Goal: Information Seeking & Learning: Learn about a topic

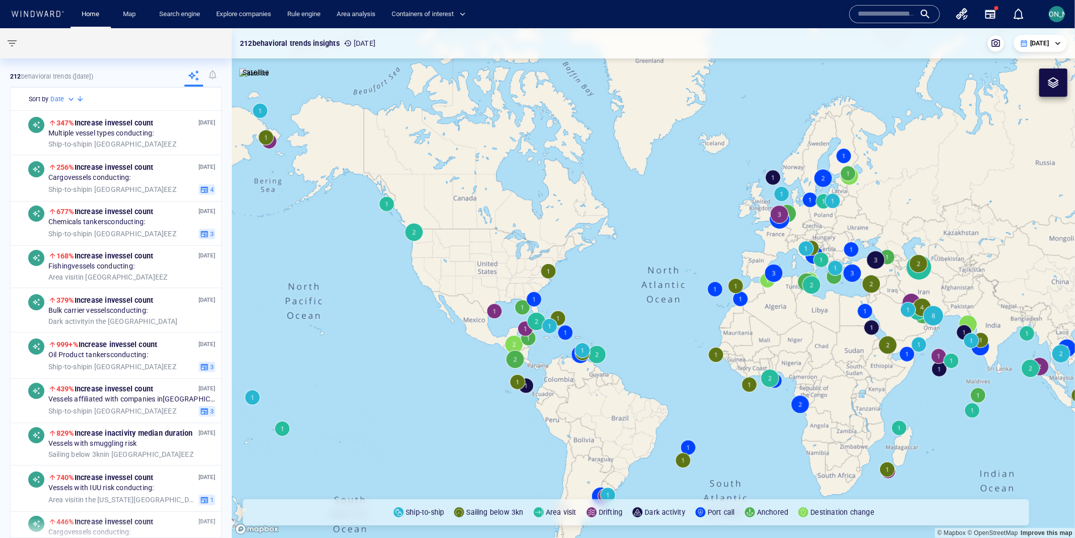
click at [1061, 10] on span "[PERSON_NAME]" at bounding box center [1057, 14] width 54 height 8
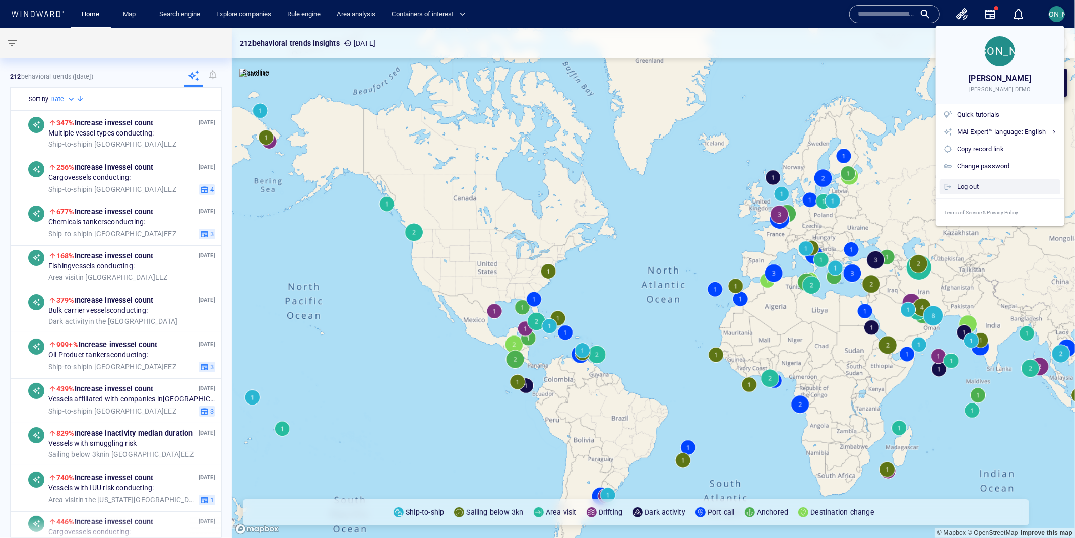
click at [981, 182] on div "Log out" at bounding box center [1006, 186] width 99 height 11
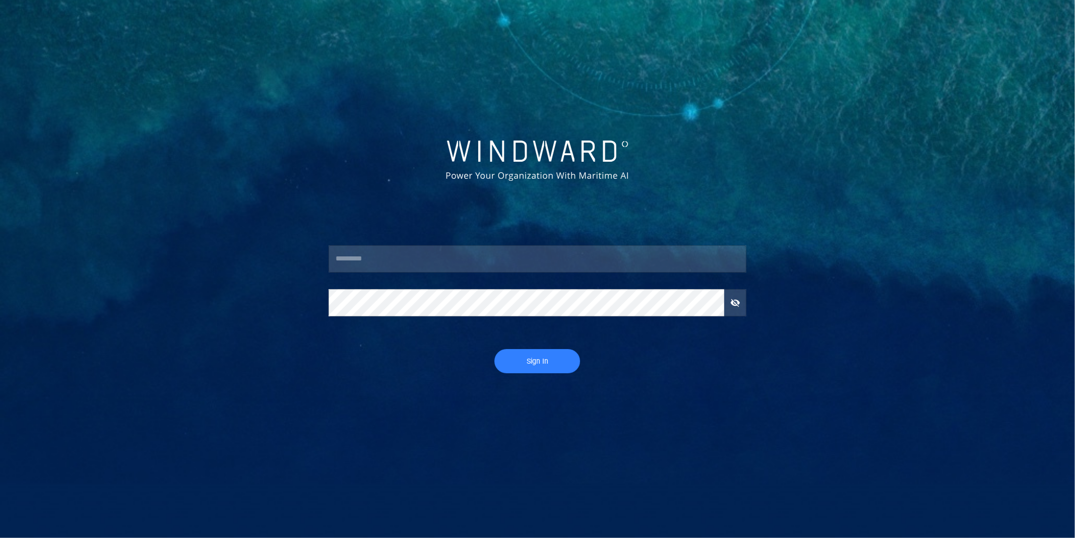
click at [504, 268] on input "text" at bounding box center [538, 258] width 418 height 27
type input "****"
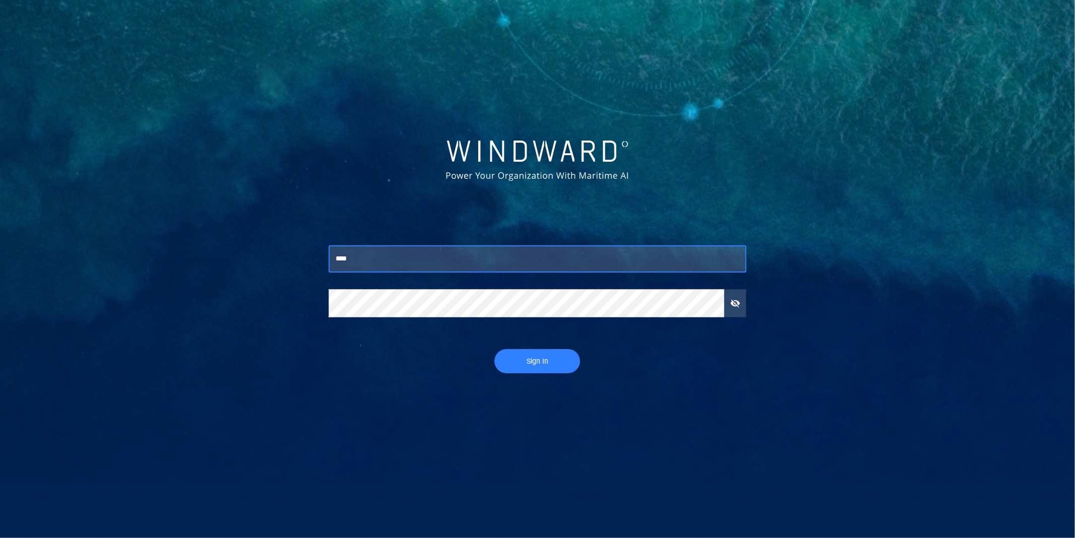
click at [536, 367] on span "Sign In" at bounding box center [538, 361] width 66 height 13
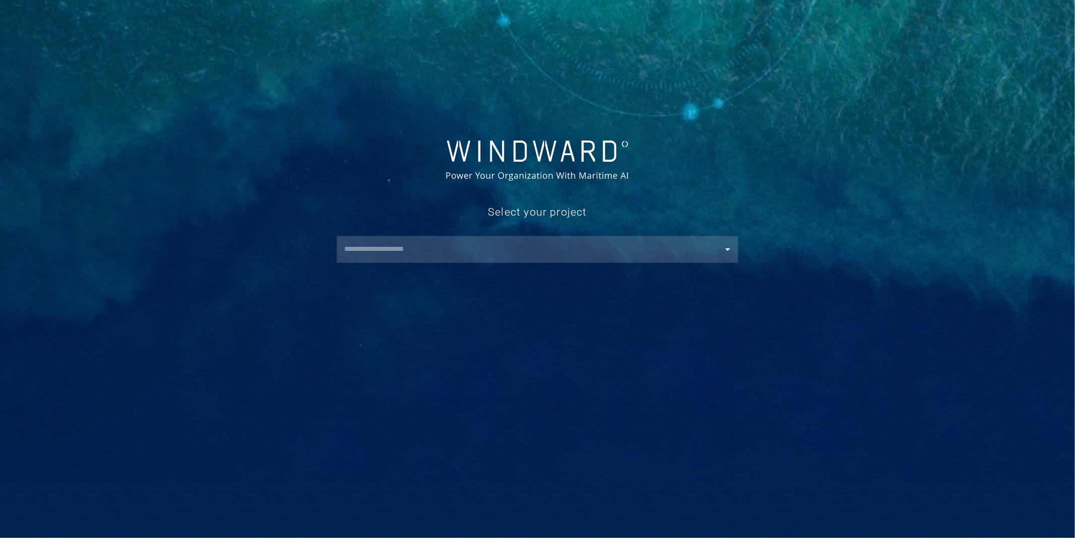
click at [450, 254] on input "text" at bounding box center [539, 249] width 397 height 18
click at [372, 238] on div "​" at bounding box center [538, 249] width 402 height 27
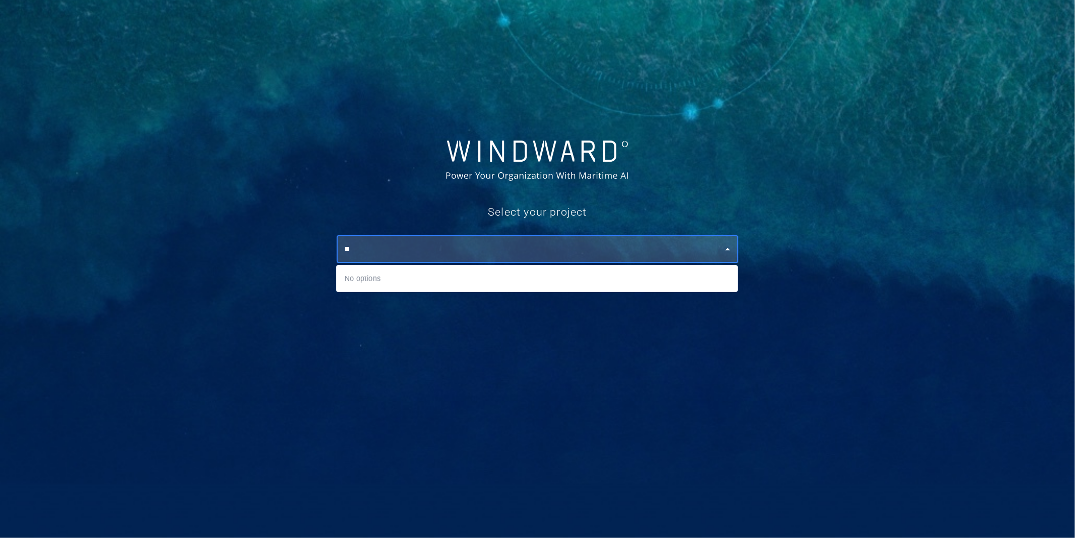
type input "*"
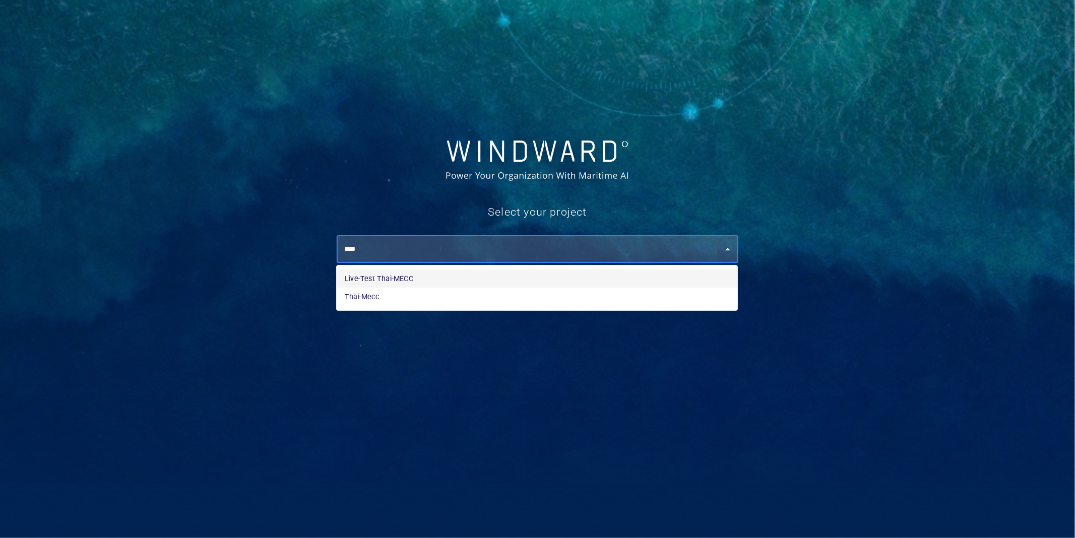
type input "****"
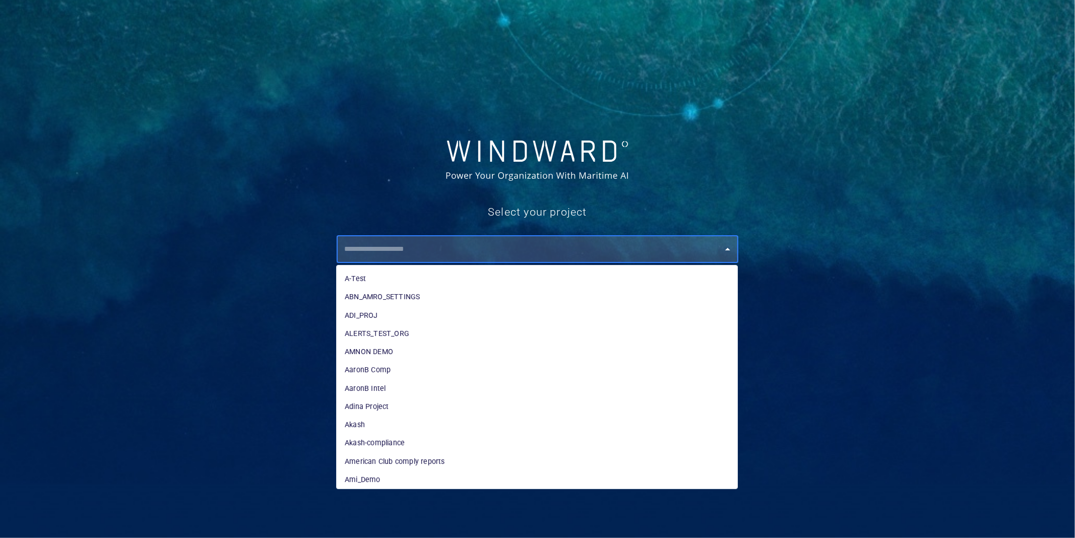
click at [550, 258] on input "text" at bounding box center [539, 249] width 397 height 18
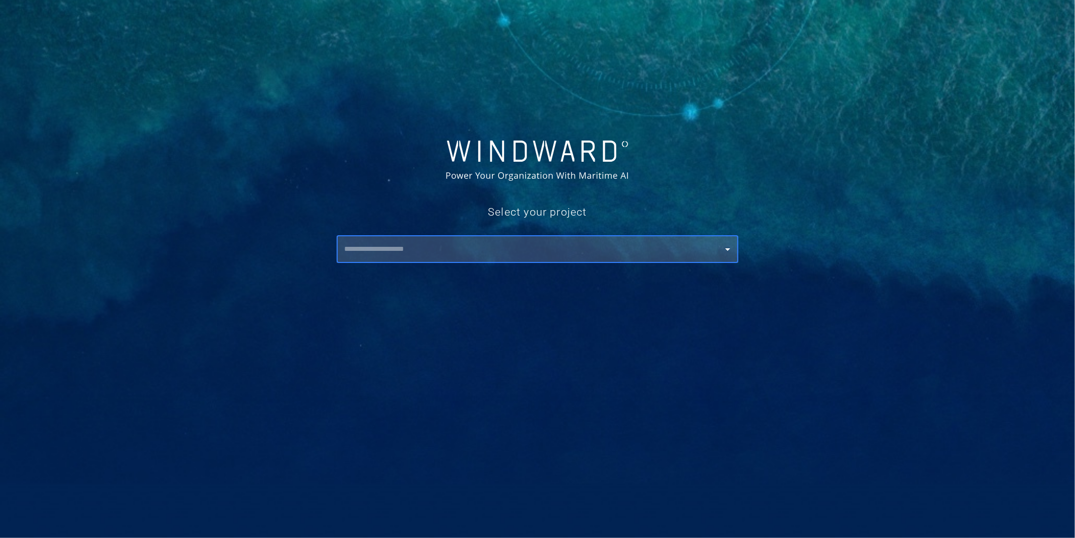
click at [488, 259] on div "​" at bounding box center [538, 249] width 402 height 27
type input "*"
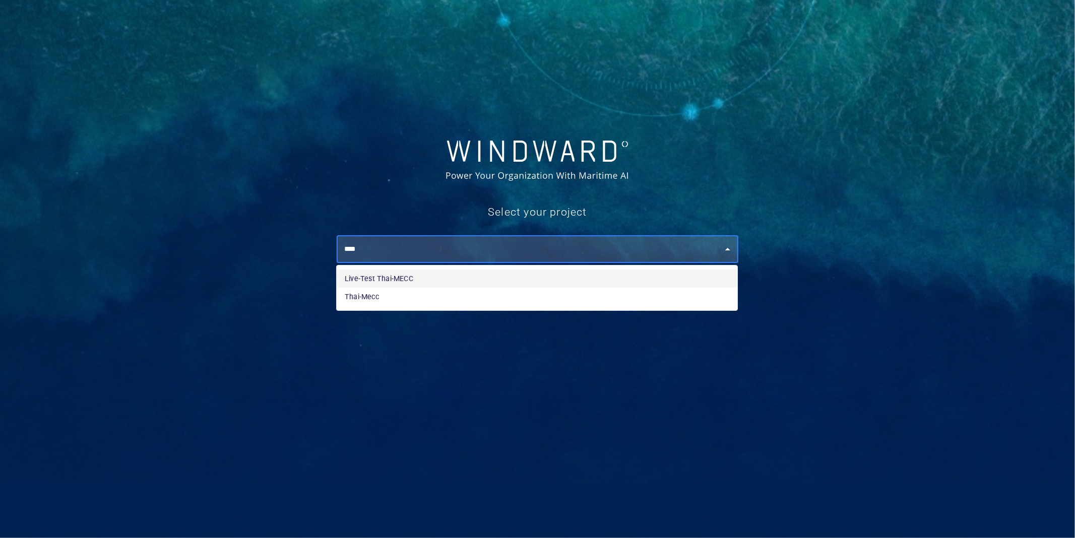
click at [459, 282] on li "Live-Test Thai-MECC" at bounding box center [537, 279] width 401 height 18
type input "**********"
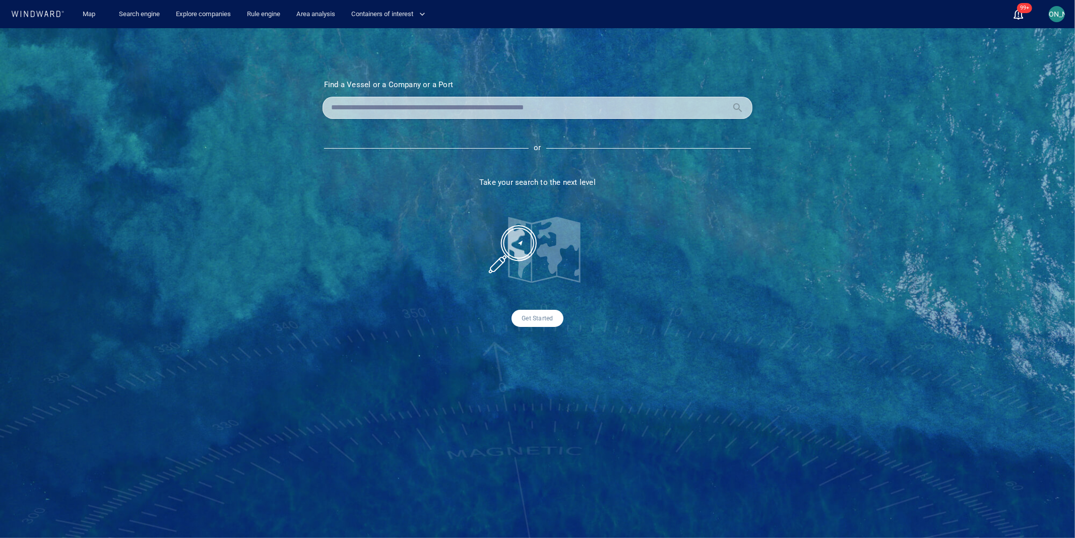
click at [1063, 6] on span "[PERSON_NAME]" at bounding box center [1057, 14] width 16 height 16
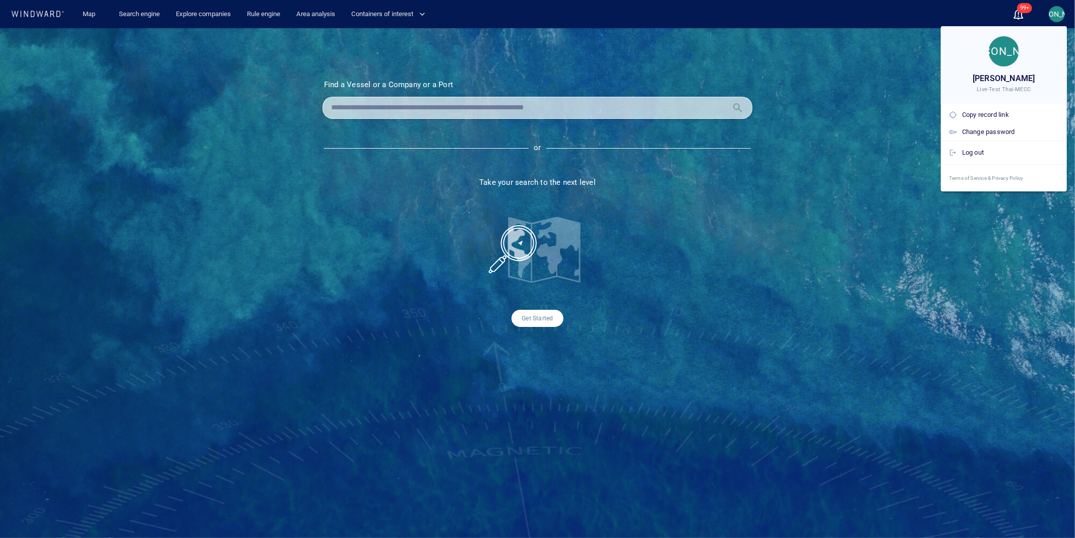
click at [796, 264] on div at bounding box center [537, 269] width 1075 height 538
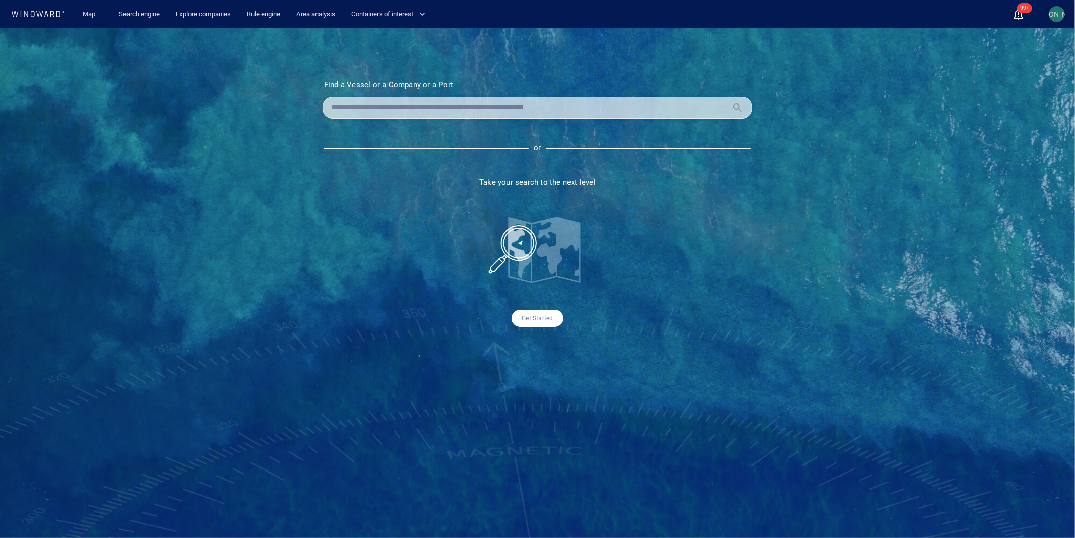
click at [1066, 12] on button "[PERSON_NAME]" at bounding box center [1057, 14] width 20 height 20
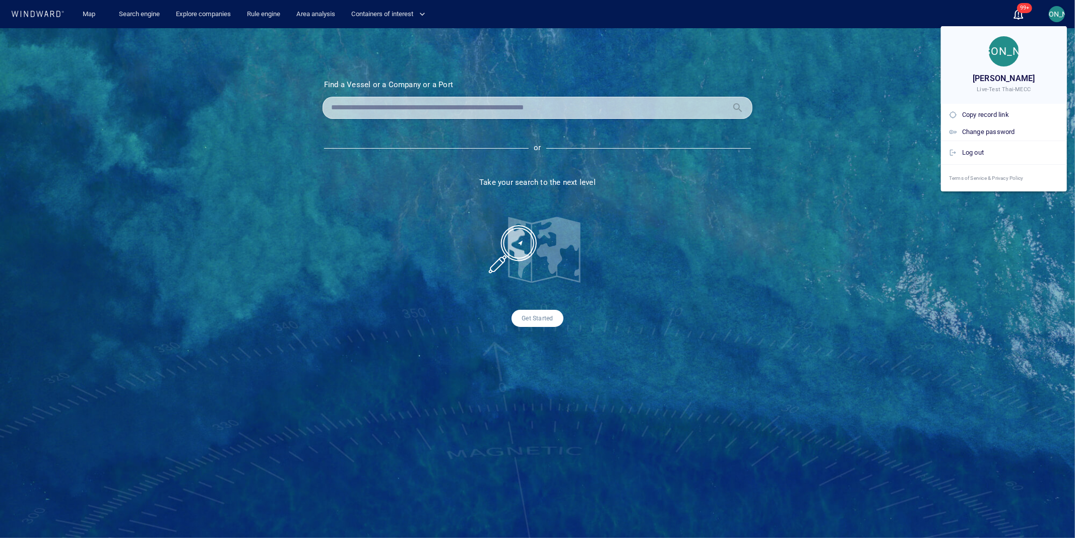
click at [1063, 12] on div at bounding box center [537, 269] width 1075 height 538
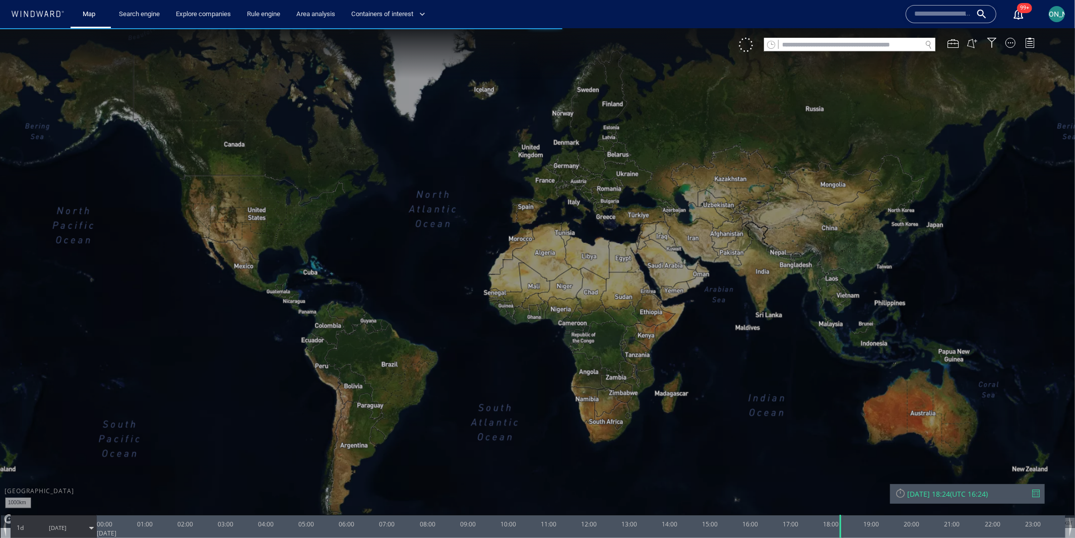
drag, startPoint x: 721, startPoint y: 358, endPoint x: 523, endPoint y: 327, distance: 201.0
click at [522, 327] on canvas "Map" at bounding box center [537, 278] width 1075 height 501
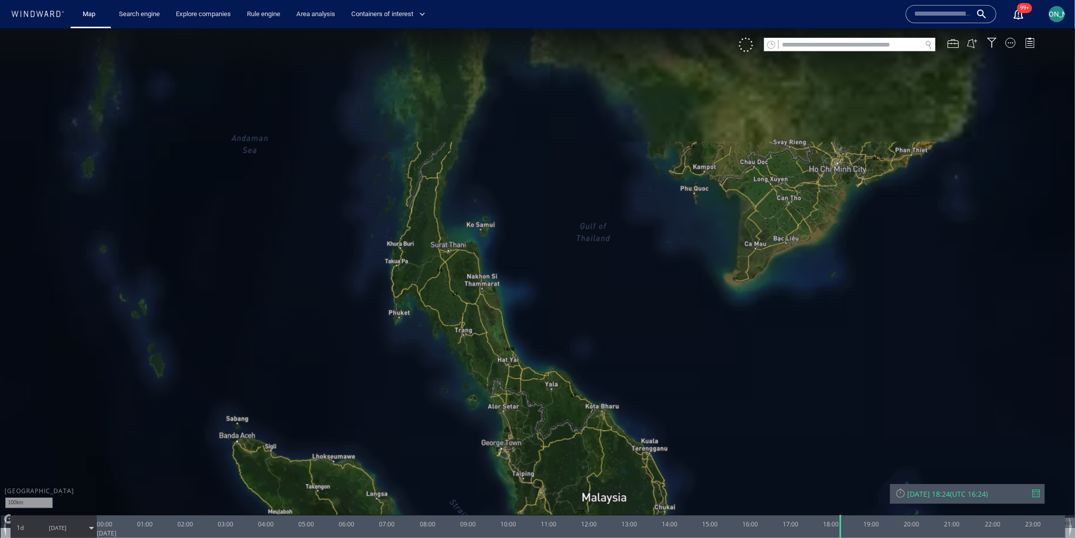
drag, startPoint x: 593, startPoint y: 101, endPoint x: 578, endPoint y: 343, distance: 242.4
click at [578, 344] on canvas "Map" at bounding box center [537, 278] width 1075 height 501
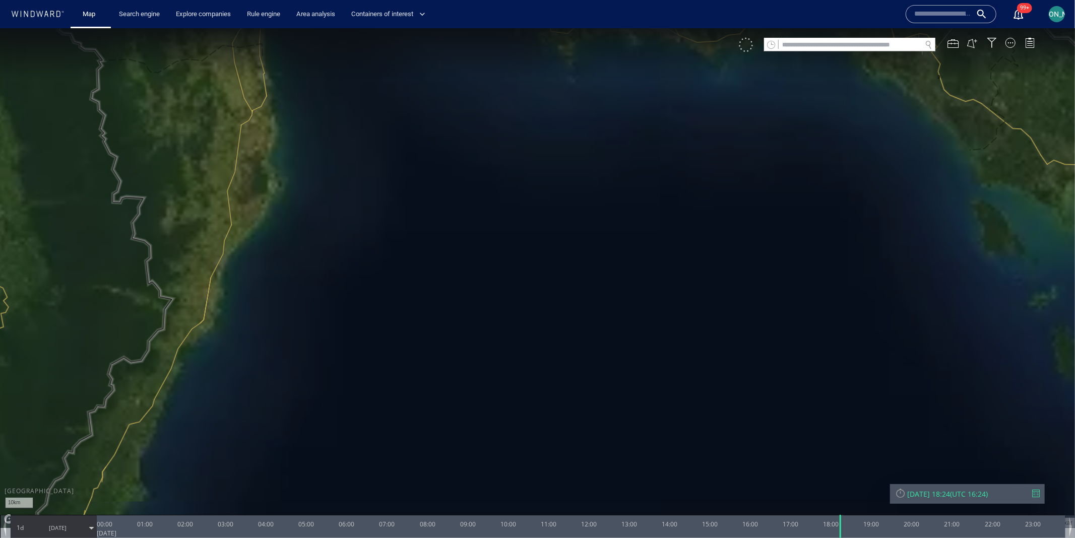
click at [746, 38] on div at bounding box center [746, 44] width 14 height 14
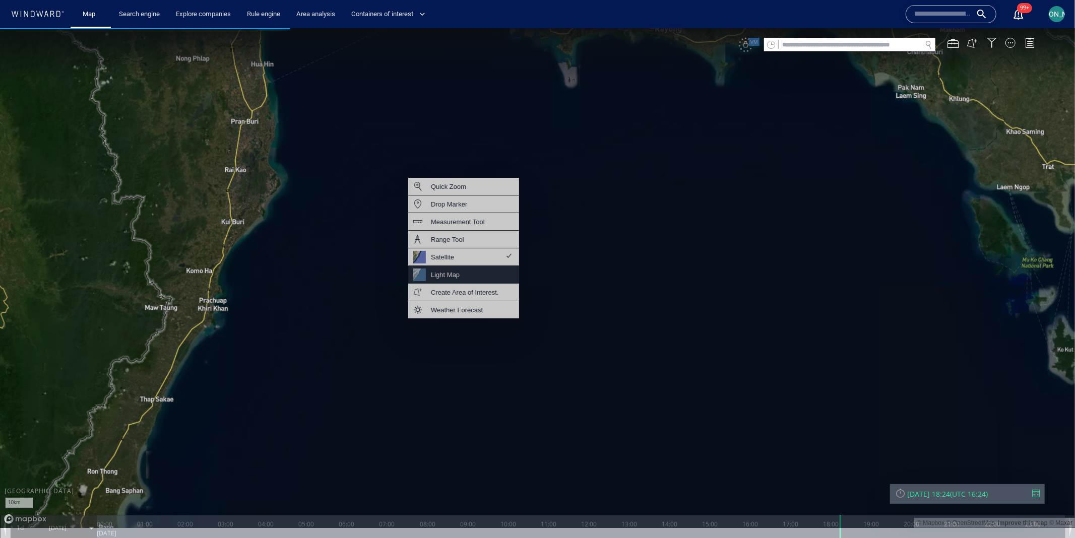
click at [474, 268] on div "Light Map" at bounding box center [463, 275] width 111 height 18
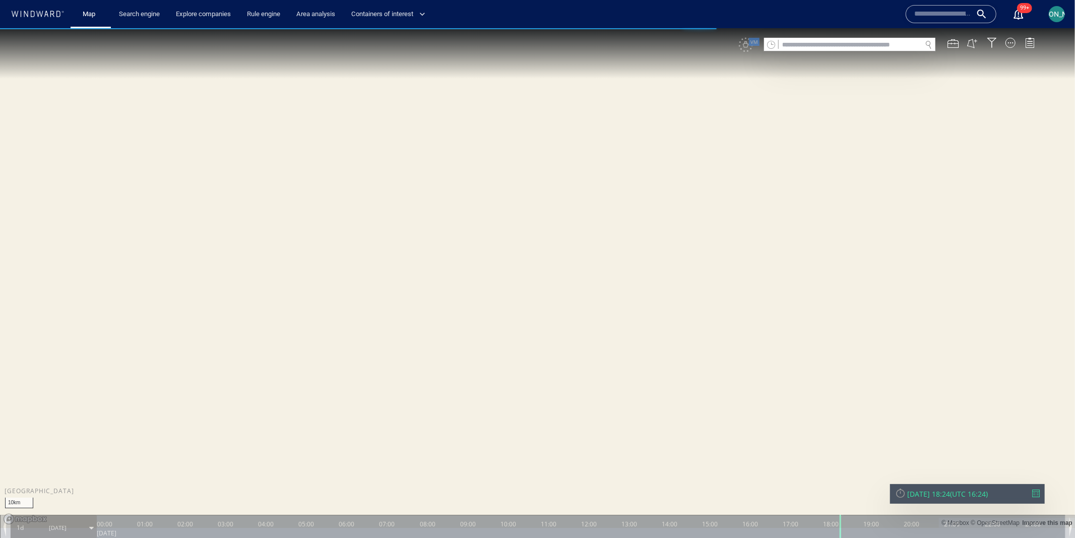
click at [900, 494] on div at bounding box center [900, 492] width 11 height 11
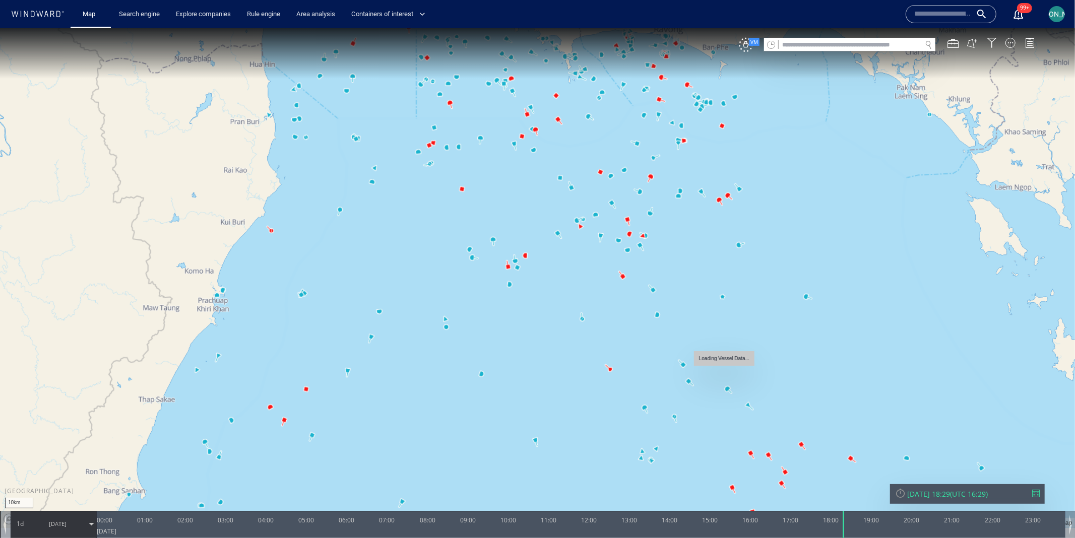
drag, startPoint x: 716, startPoint y: 291, endPoint x: 718, endPoint y: 365, distance: 74.1
click at [718, 365] on canvas "Map" at bounding box center [537, 278] width 1075 height 501
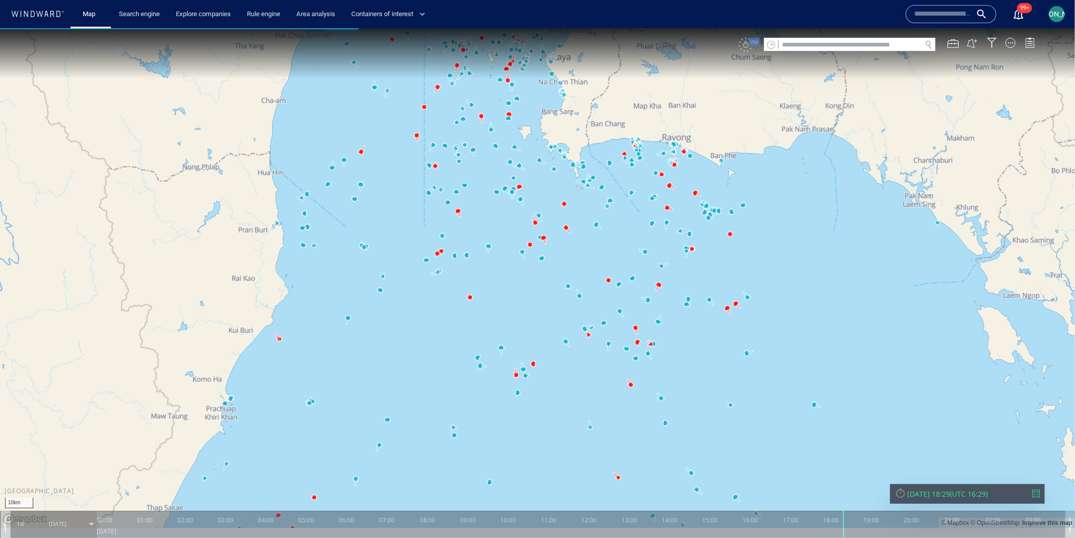
drag, startPoint x: 501, startPoint y: 251, endPoint x: 508, endPoint y: 285, distance: 34.4
click at [507, 285] on canvas "Map" at bounding box center [537, 278] width 1075 height 501
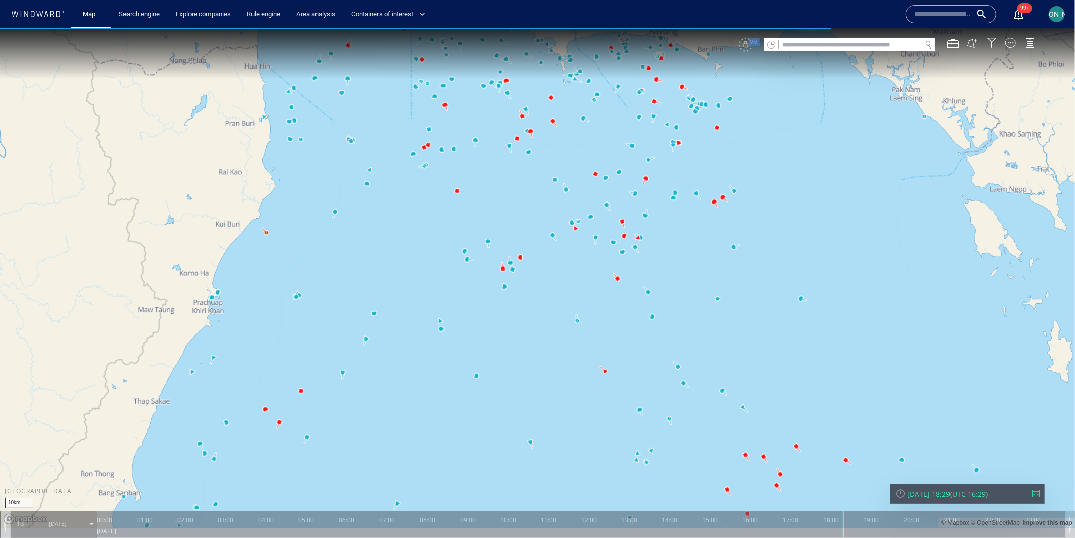
drag, startPoint x: 538, startPoint y: 321, endPoint x: 525, endPoint y: 215, distance: 106.2
click at [525, 215] on canvas "Map" at bounding box center [537, 278] width 1075 height 501
click at [651, 283] on canvas "Map" at bounding box center [537, 278] width 1075 height 501
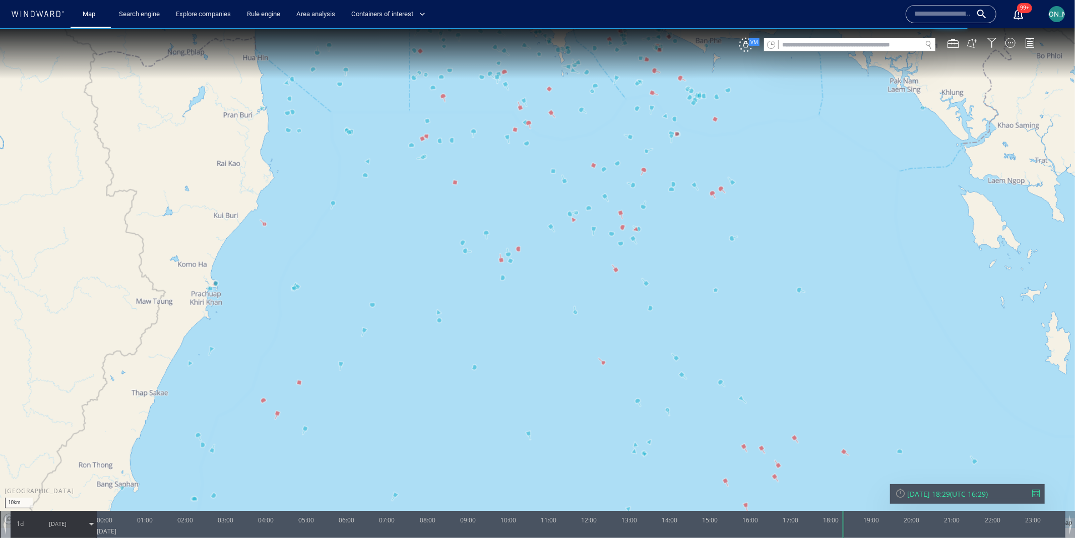
click at [680, 375] on canvas "Map" at bounding box center [537, 278] width 1075 height 501
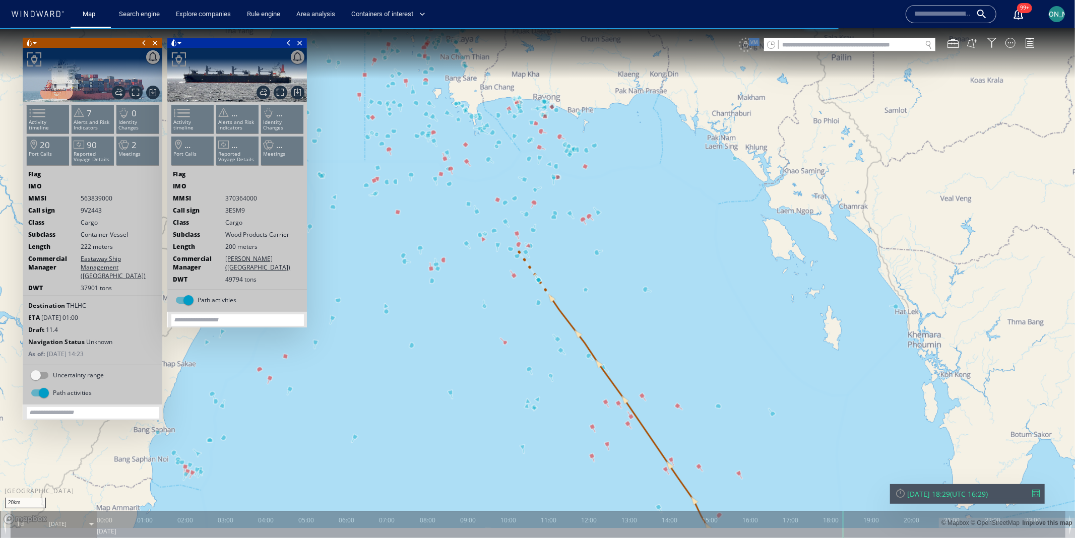
click at [608, 312] on canvas "Map" at bounding box center [537, 278] width 1075 height 501
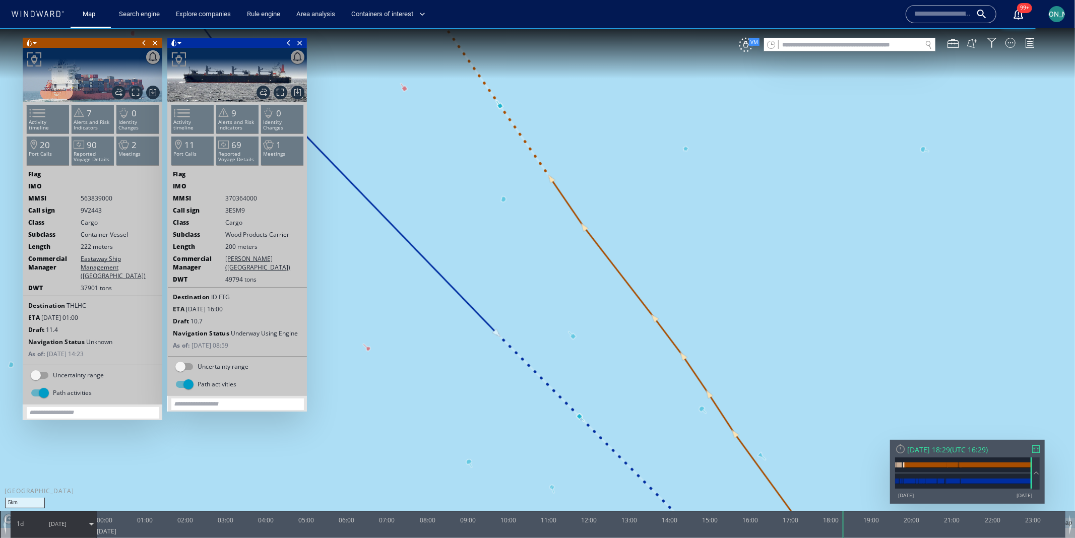
drag, startPoint x: 508, startPoint y: 216, endPoint x: 517, endPoint y: 332, distance: 116.3
click at [517, 332] on canvas "Map" at bounding box center [537, 278] width 1075 height 501
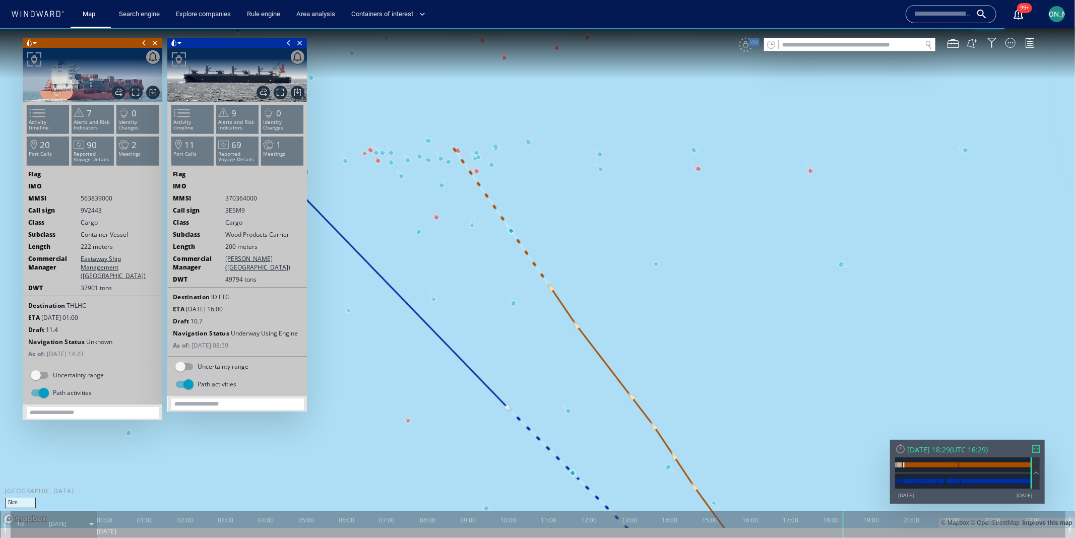
drag, startPoint x: 517, startPoint y: 332, endPoint x: 488, endPoint y: 308, distance: 37.6
click at [488, 308] on canvas "Map" at bounding box center [537, 278] width 1075 height 501
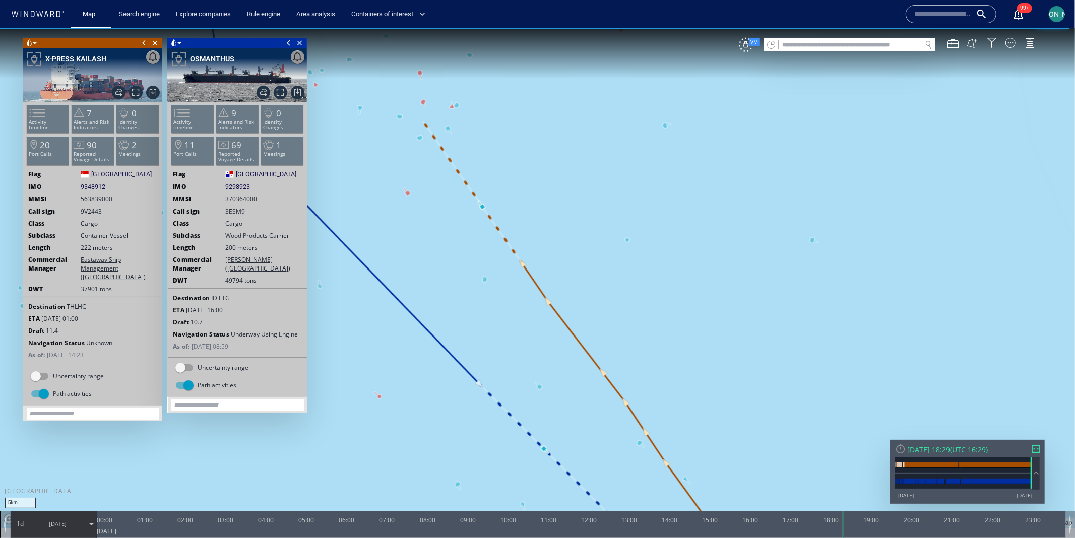
click at [488, 308] on canvas "Map" at bounding box center [537, 278] width 1075 height 501
click at [489, 317] on canvas "Map" at bounding box center [537, 278] width 1075 height 501
click at [543, 388] on canvas "Map" at bounding box center [537, 278] width 1075 height 501
click at [407, 193] on canvas "Map" at bounding box center [537, 278] width 1075 height 501
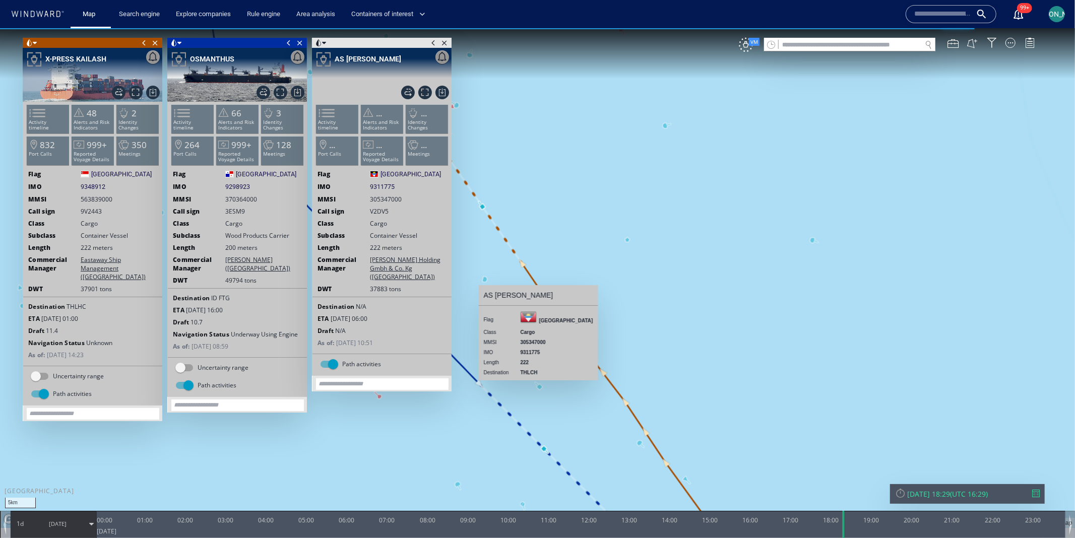
click at [143, 38] on span at bounding box center [144, 42] width 11 height 10
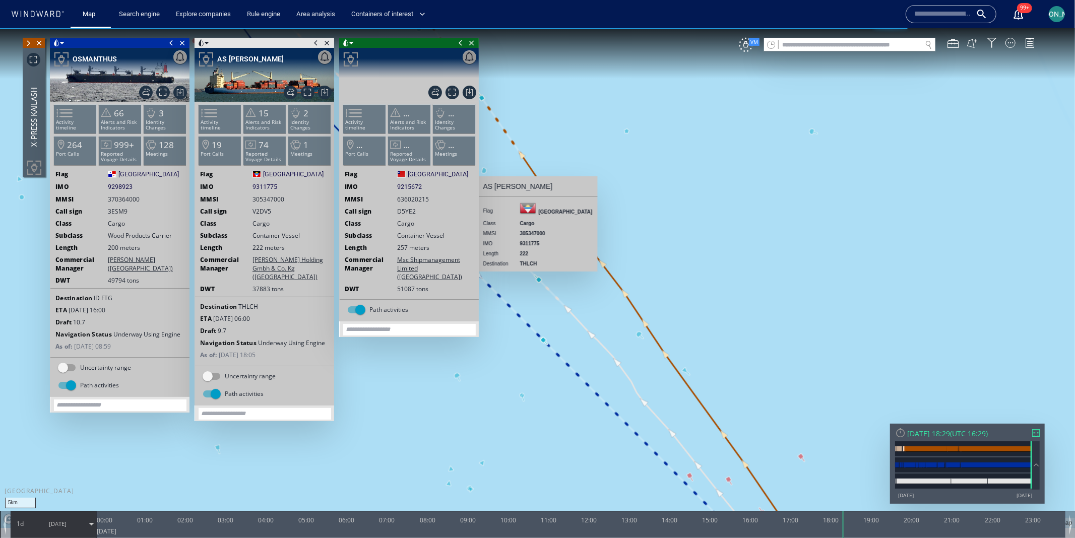
click at [169, 44] on span at bounding box center [171, 42] width 11 height 10
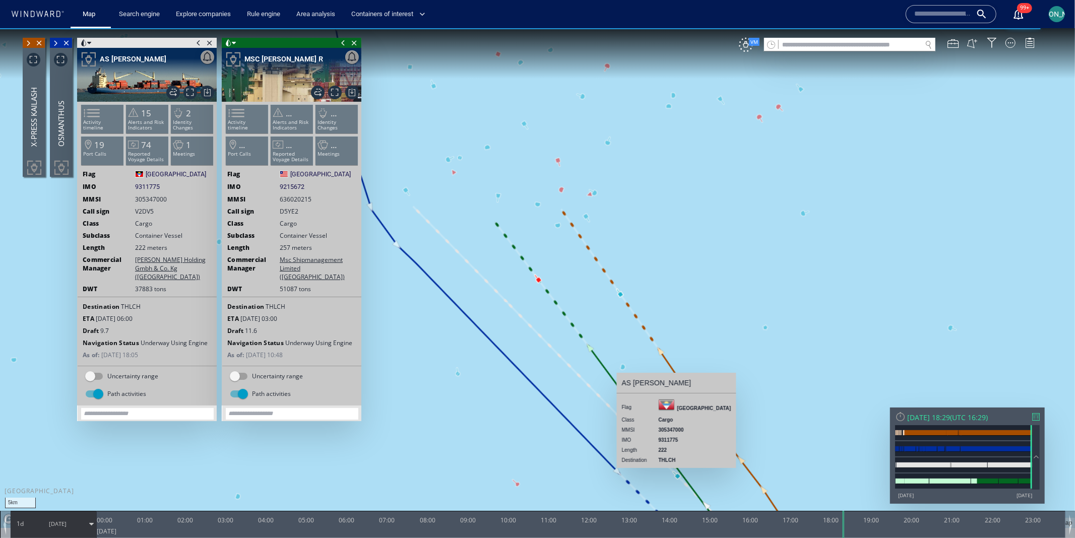
click at [198, 41] on span at bounding box center [198, 42] width 11 height 10
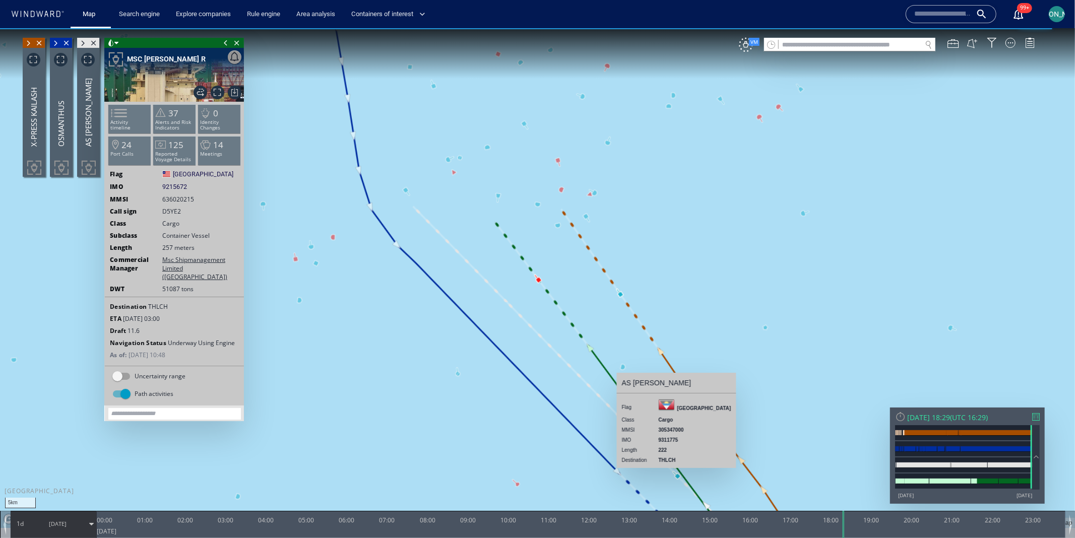
click at [223, 44] on span at bounding box center [225, 42] width 11 height 10
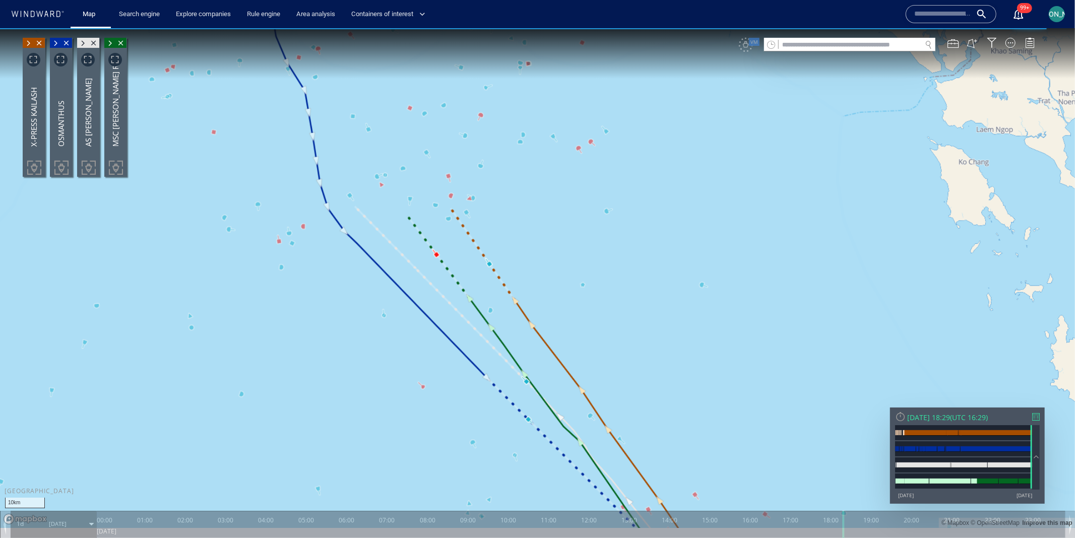
drag, startPoint x: 434, startPoint y: 336, endPoint x: 366, endPoint y: 289, distance: 81.9
click at [366, 289] on canvas "Map" at bounding box center [537, 278] width 1075 height 501
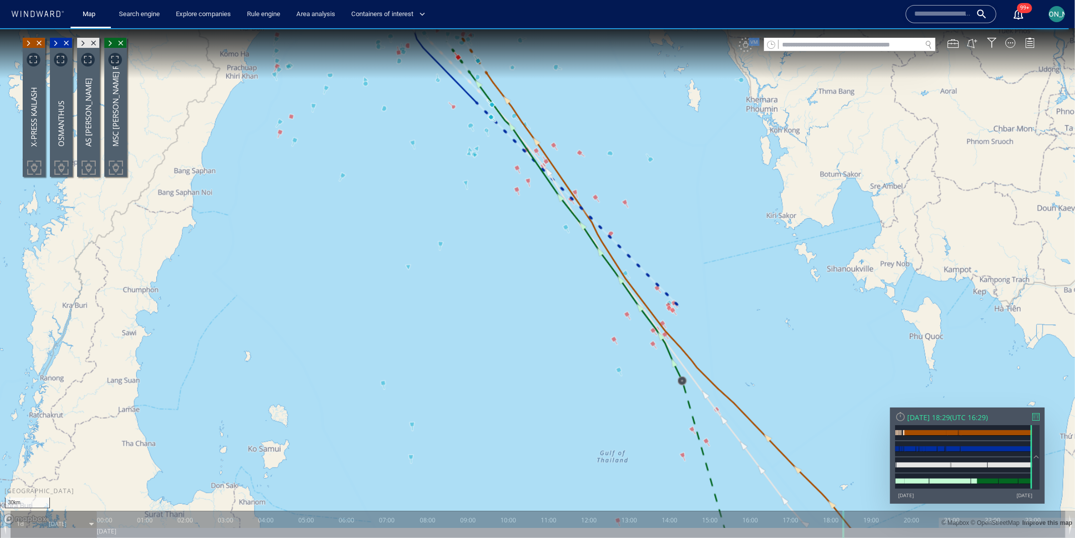
drag, startPoint x: 374, startPoint y: 335, endPoint x: 433, endPoint y: 96, distance: 246.3
click at [433, 95] on canvas "Map" at bounding box center [537, 278] width 1075 height 501
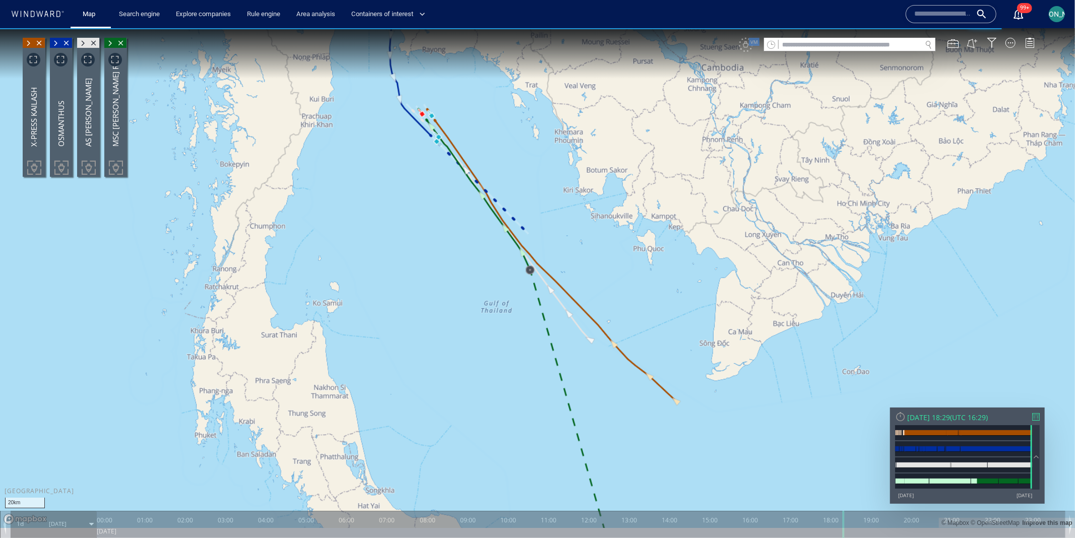
drag, startPoint x: 438, startPoint y: 171, endPoint x: 438, endPoint y: 317, distance: 145.7
click at [438, 317] on canvas "Map" at bounding box center [537, 278] width 1075 height 501
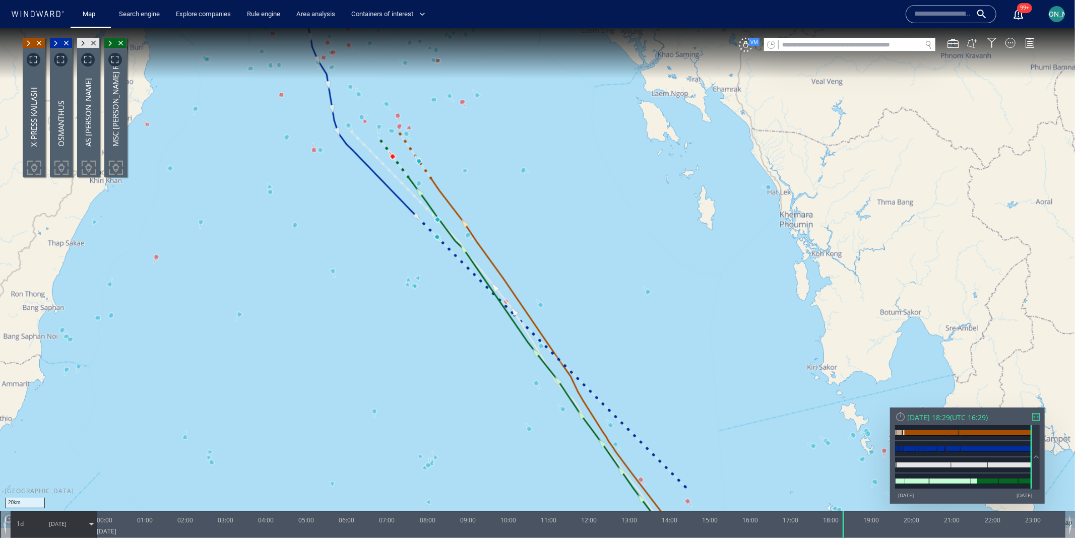
drag, startPoint x: 302, startPoint y: 257, endPoint x: 295, endPoint y: 310, distance: 54.0
click at [295, 310] on canvas "Map" at bounding box center [537, 278] width 1075 height 501
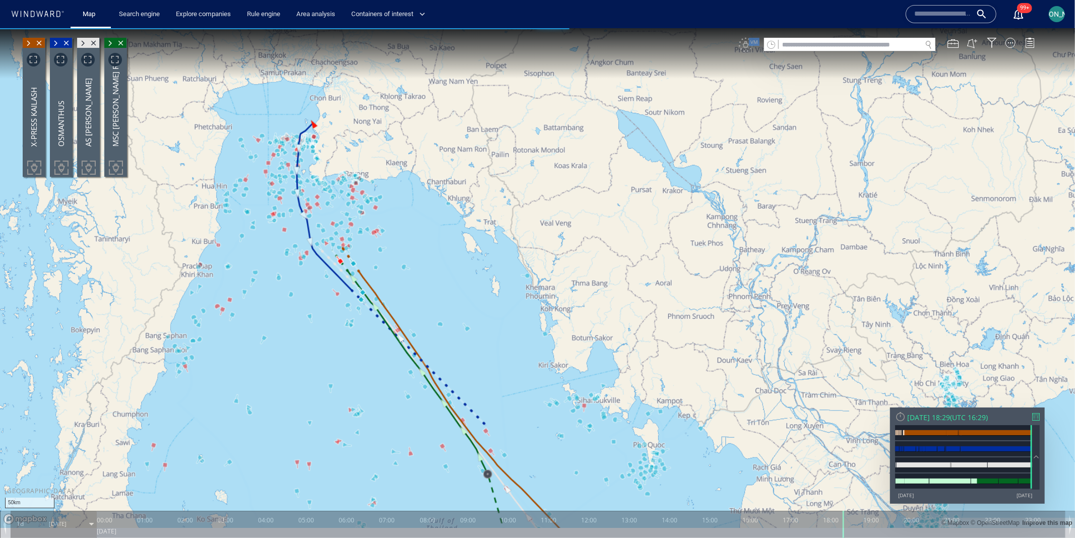
drag, startPoint x: 399, startPoint y: 293, endPoint x: 399, endPoint y: 270, distance: 23.2
click at [399, 270] on canvas "Map" at bounding box center [537, 278] width 1075 height 501
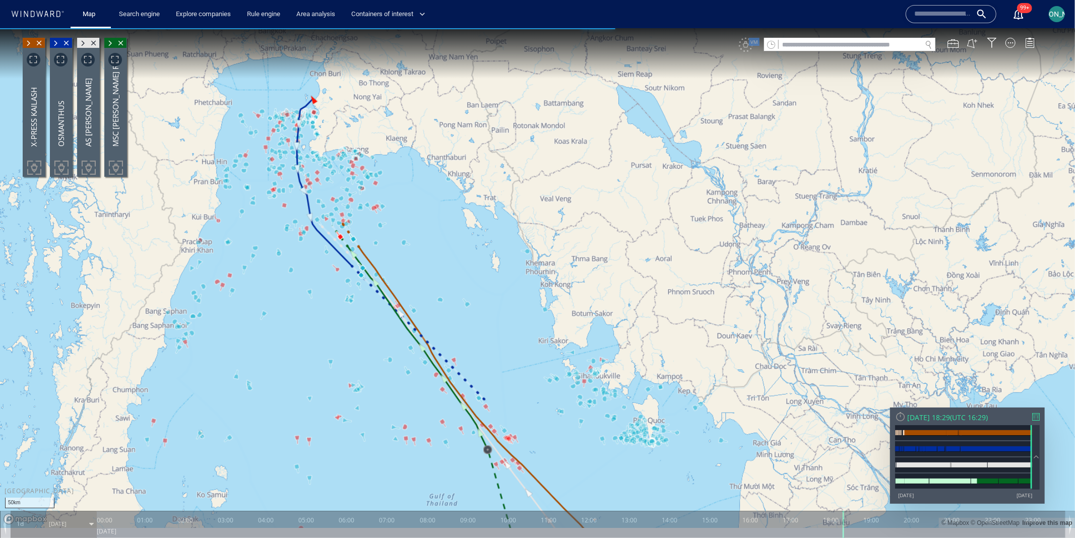
click at [378, 244] on canvas "Map" at bounding box center [537, 278] width 1075 height 501
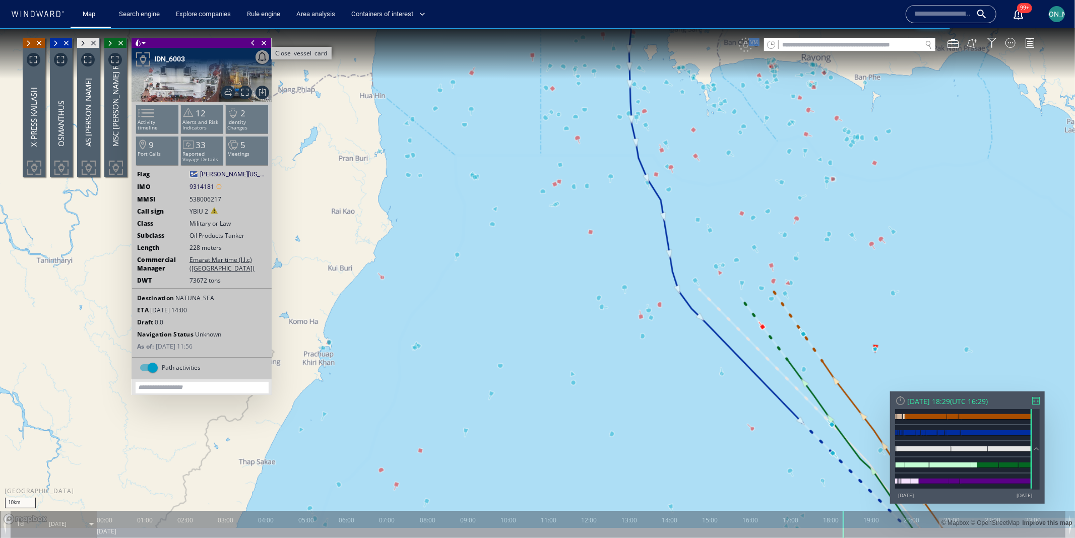
click at [265, 42] on span "Close vessel card" at bounding box center [264, 42] width 11 height 10
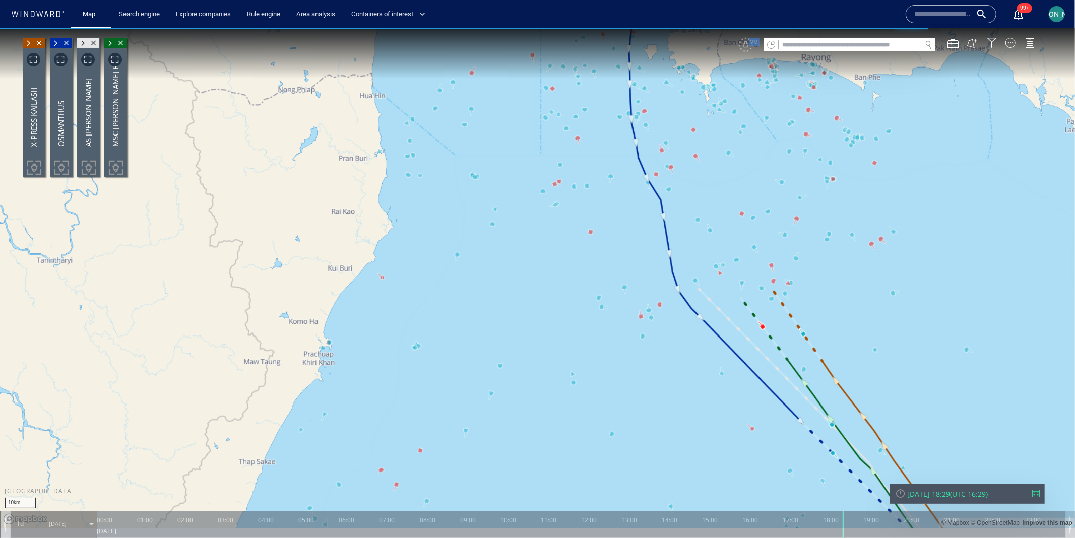
drag, startPoint x: 508, startPoint y: 150, endPoint x: 360, endPoint y: 333, distance: 234.7
click at [359, 333] on canvas "Map" at bounding box center [537, 278] width 1075 height 501
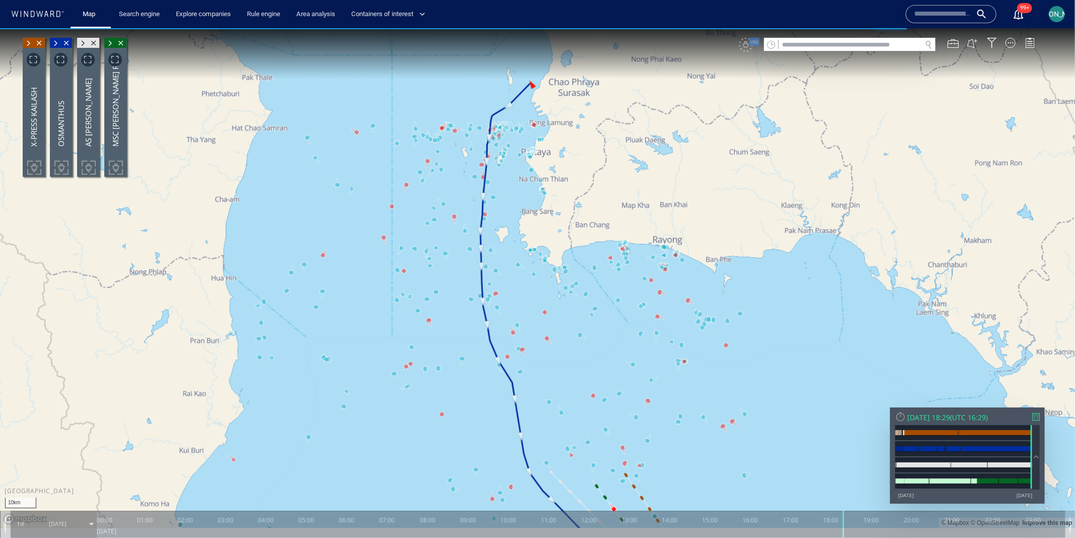
drag, startPoint x: 387, startPoint y: 88, endPoint x: 387, endPoint y: 227, distance: 139.6
click at [387, 228] on canvas "Map" at bounding box center [537, 278] width 1075 height 501
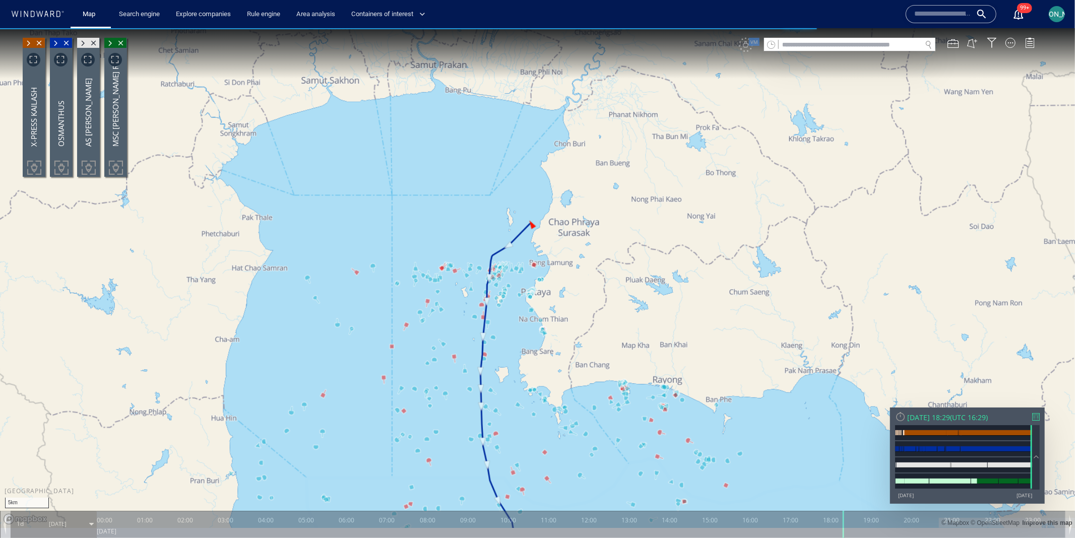
click at [406, 167] on canvas "Map" at bounding box center [537, 278] width 1075 height 501
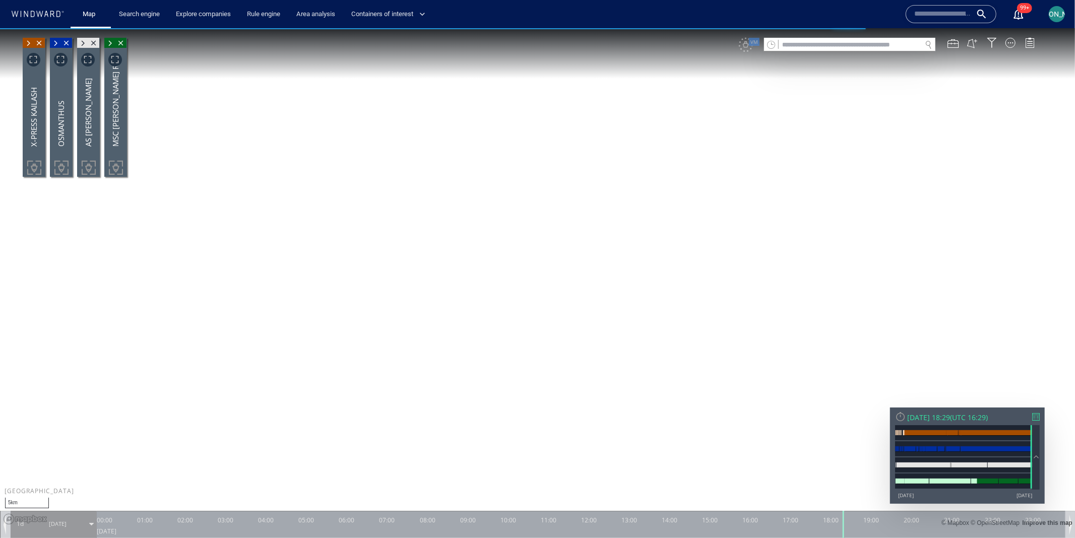
drag, startPoint x: 586, startPoint y: 341, endPoint x: 455, endPoint y: 186, distance: 202.5
click at [455, 186] on canvas "Map" at bounding box center [537, 278] width 1075 height 501
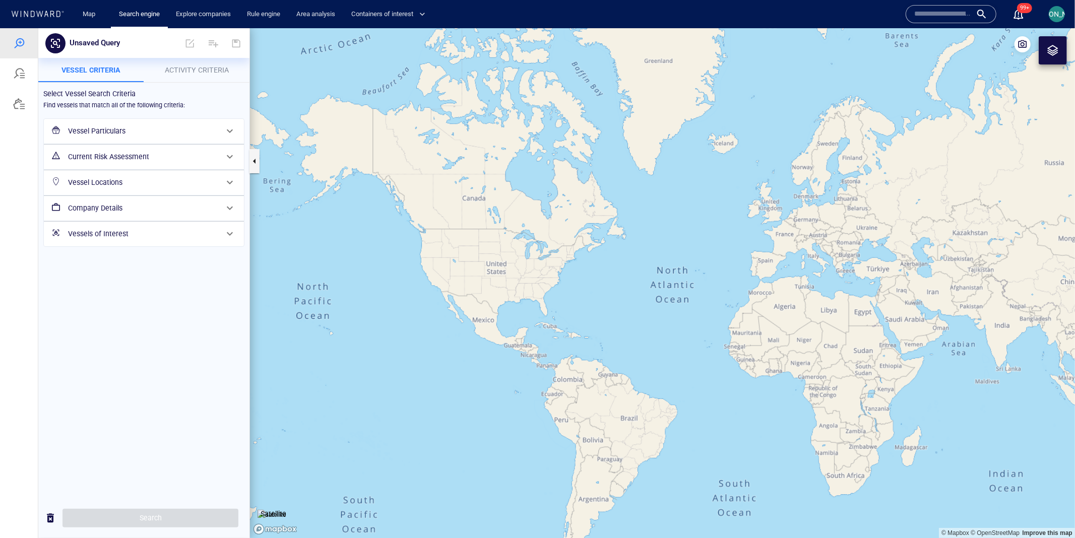
drag, startPoint x: 788, startPoint y: 313, endPoint x: 375, endPoint y: 239, distance: 419.8
click at [374, 239] on canvas "Map" at bounding box center [662, 283] width 825 height 511
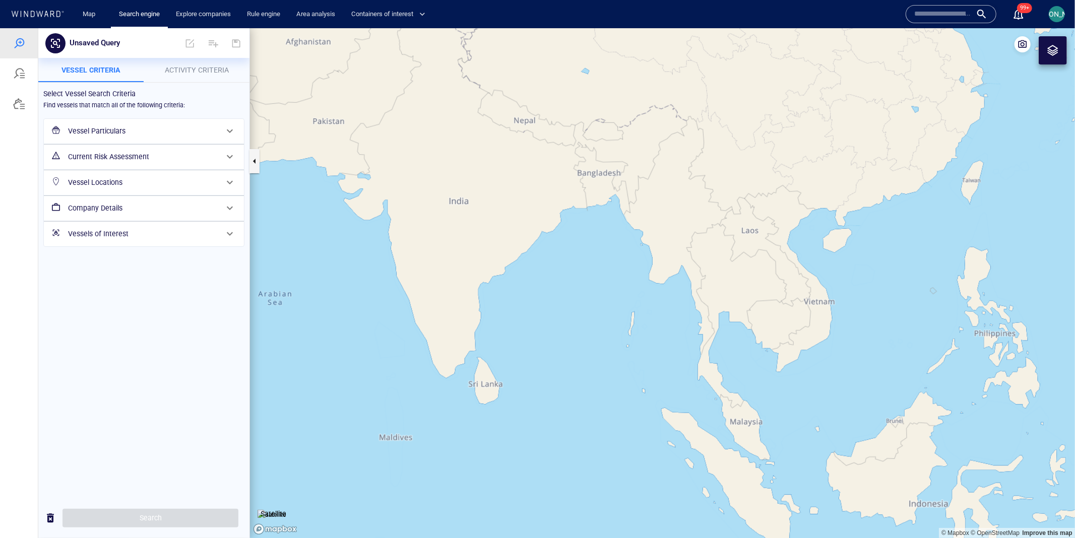
drag, startPoint x: 674, startPoint y: 299, endPoint x: 370, endPoint y: 148, distance: 339.0
click at [370, 148] on canvas "Map" at bounding box center [662, 283] width 825 height 511
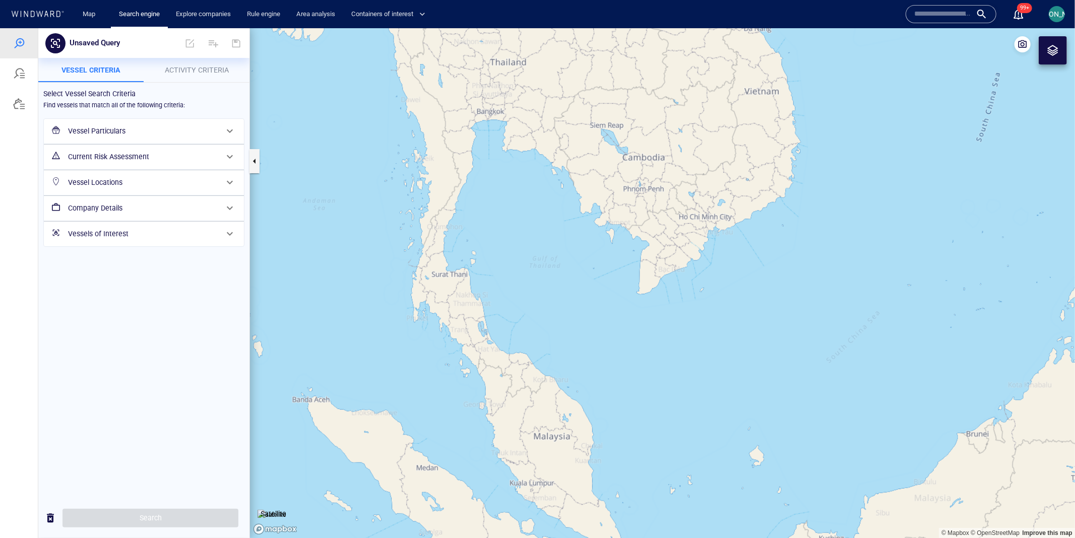
drag, startPoint x: 395, startPoint y: 186, endPoint x: 421, endPoint y: 196, distance: 28.1
click at [421, 196] on canvas "Map" at bounding box center [662, 283] width 825 height 511
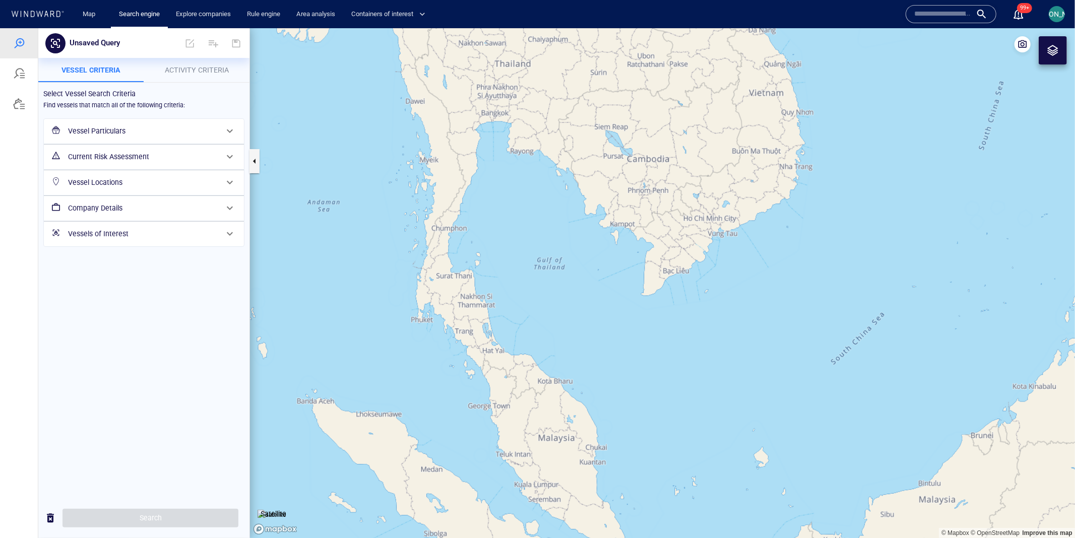
click at [144, 182] on h6 "Vessel Locations" at bounding box center [143, 182] width 150 height 13
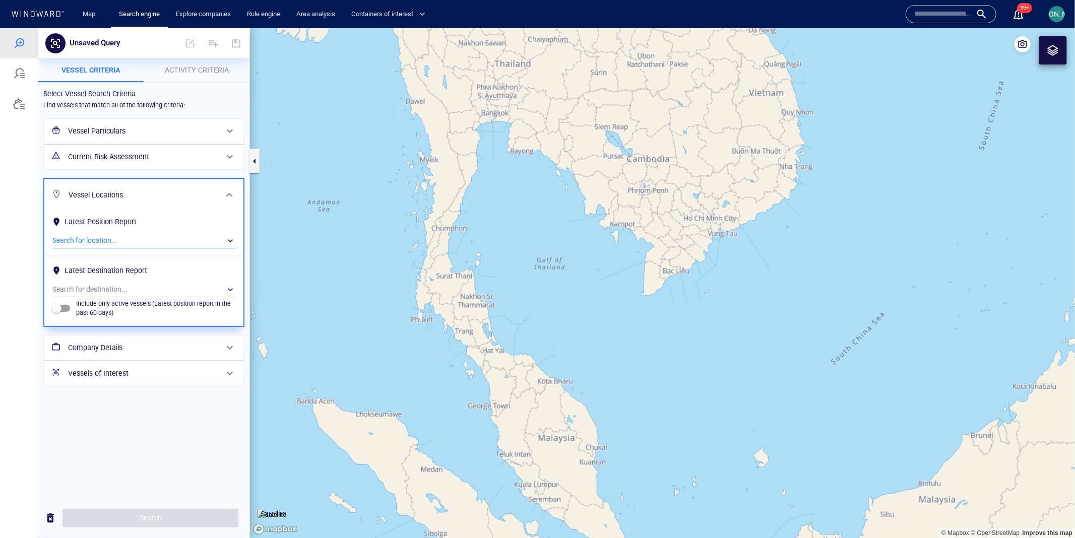
click at [136, 242] on div "​" at bounding box center [143, 240] width 183 height 15
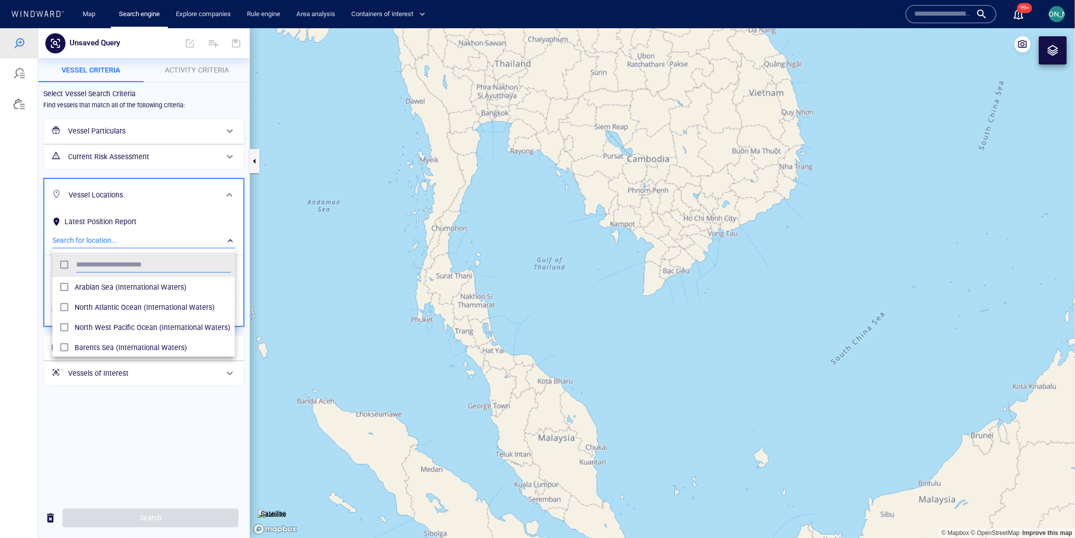
scroll to position [101, 182]
type input "****"
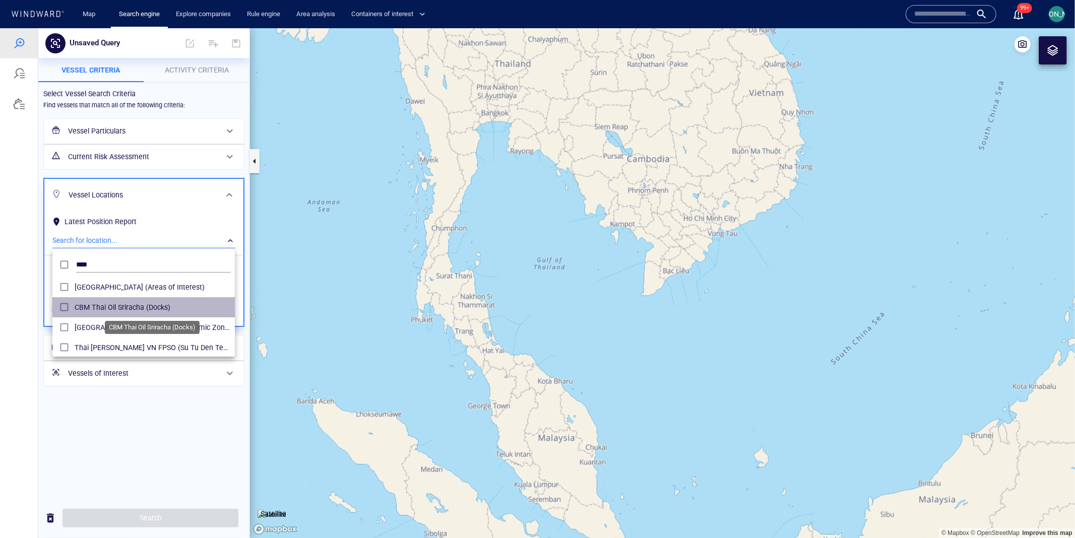
click at [101, 305] on span "CBM Thai Oil Sriracha (Docks)" at bounding box center [153, 307] width 156 height 12
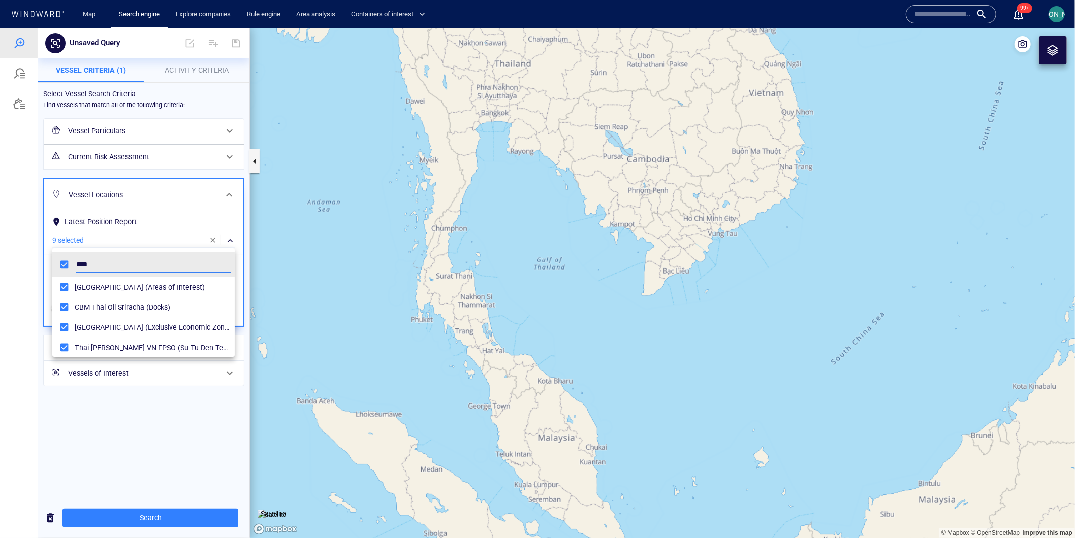
click at [28, 269] on div at bounding box center [537, 283] width 1075 height 510
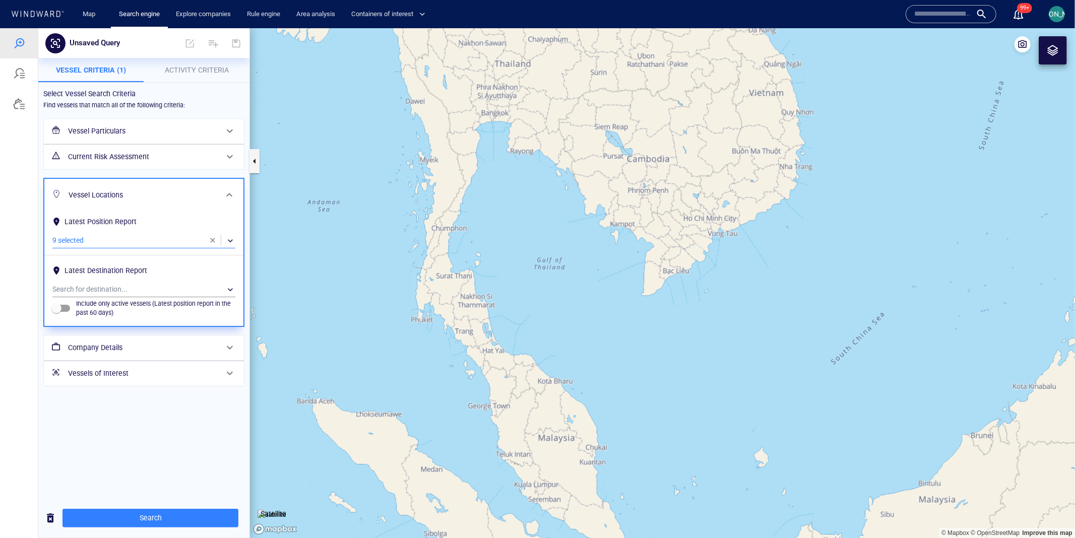
click at [211, 235] on button "button" at bounding box center [213, 240] width 20 height 20
click at [70, 396] on div "Select Vessel Search Criteria Find vessels that match all of the following crit…" at bounding box center [143, 290] width 211 height 416
click at [70, 409] on div "Select Vessel Search Criteria Find vessels that match all of the following crit…" at bounding box center [143, 290] width 211 height 416
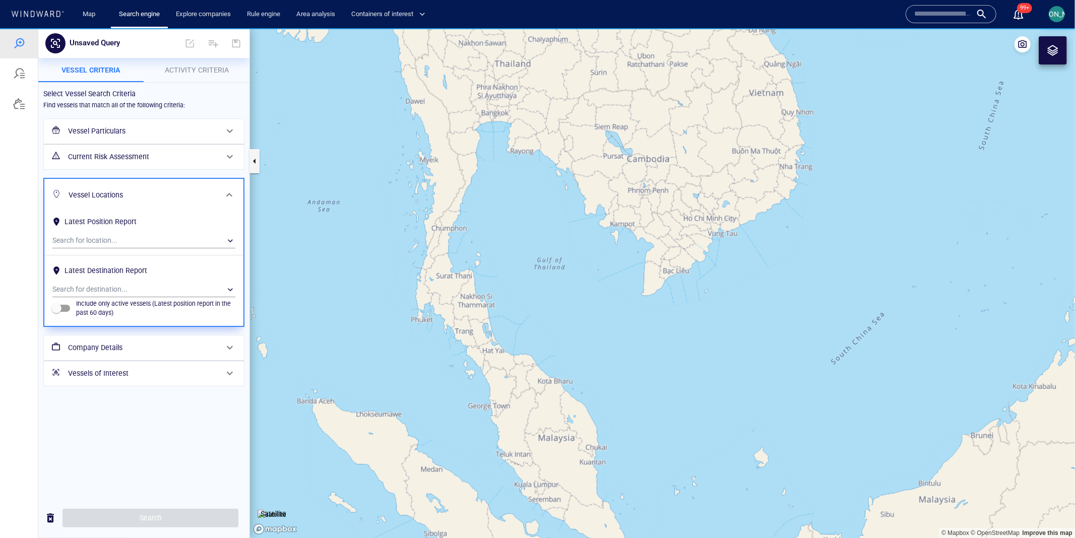
click at [188, 74] on p "Activity Criteria" at bounding box center [197, 70] width 94 height 12
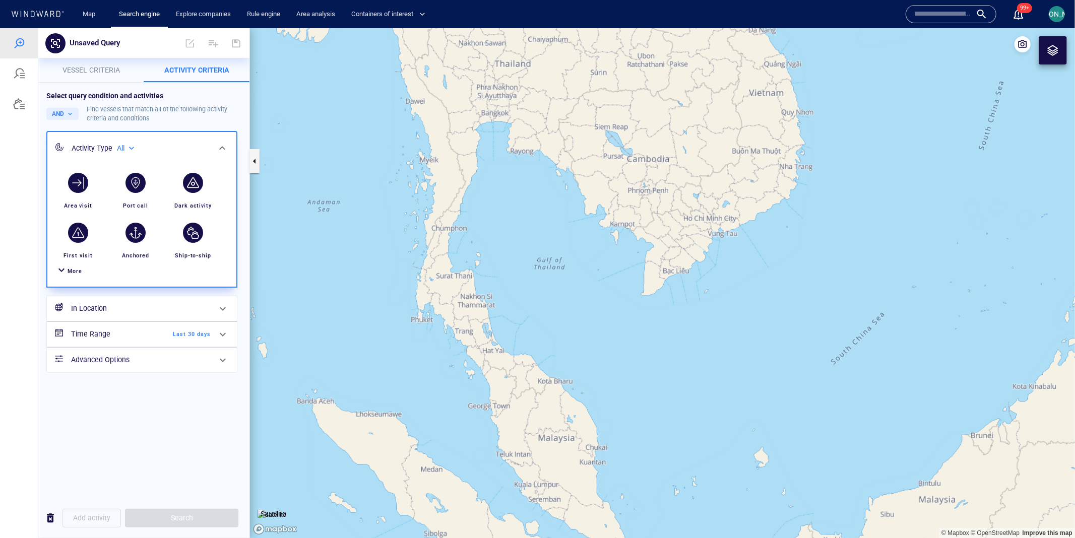
click at [69, 273] on span "More" at bounding box center [75, 271] width 15 height 7
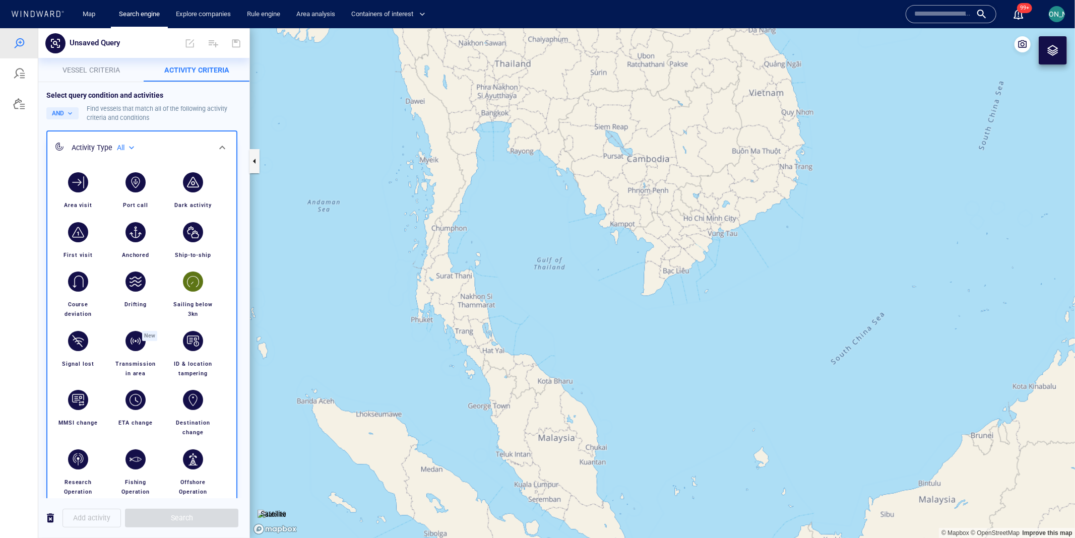
click at [198, 278] on div "button" at bounding box center [193, 281] width 20 height 20
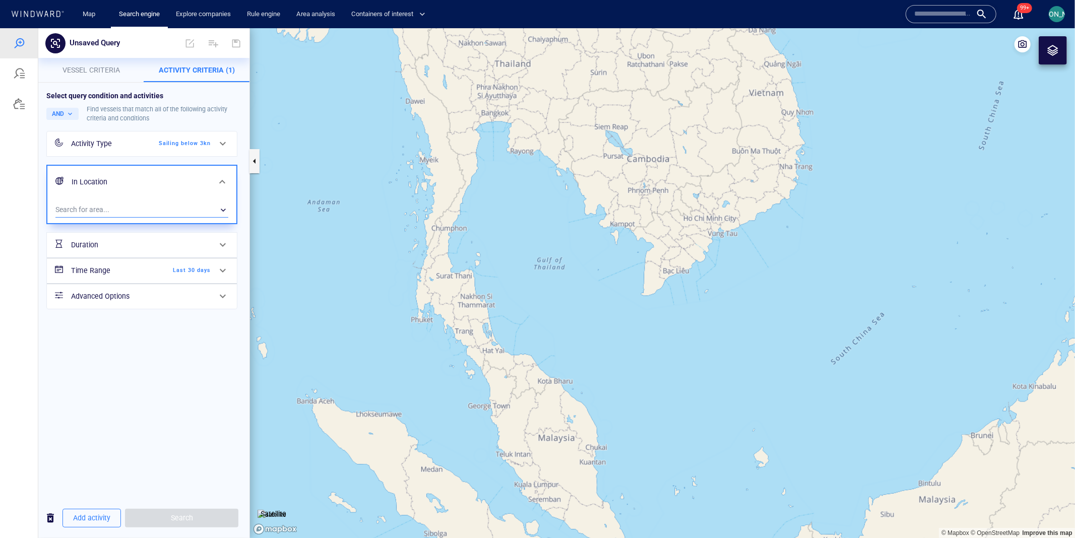
click at [133, 213] on div "​" at bounding box center [141, 209] width 173 height 15
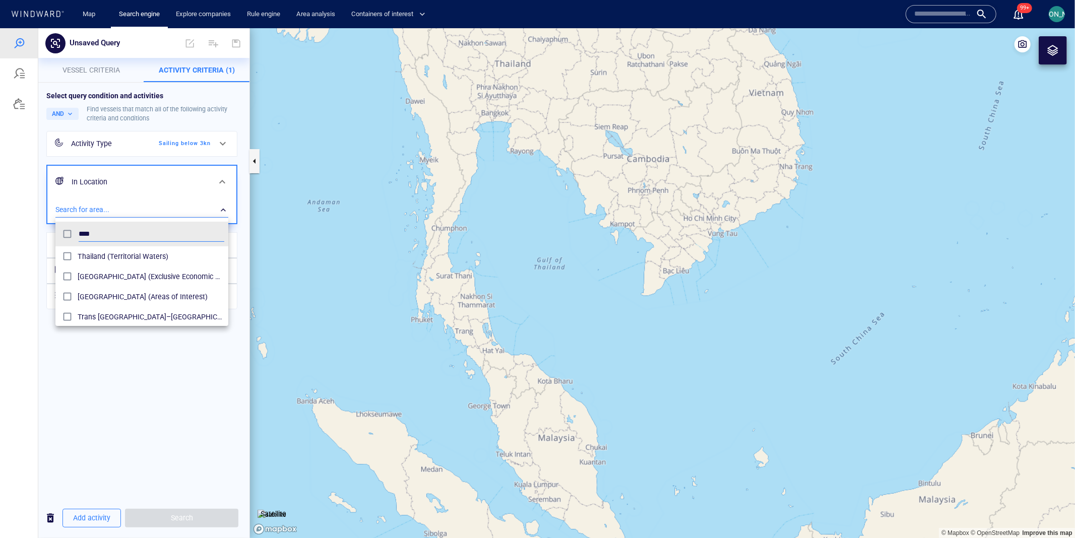
scroll to position [101, 172]
type input "****"
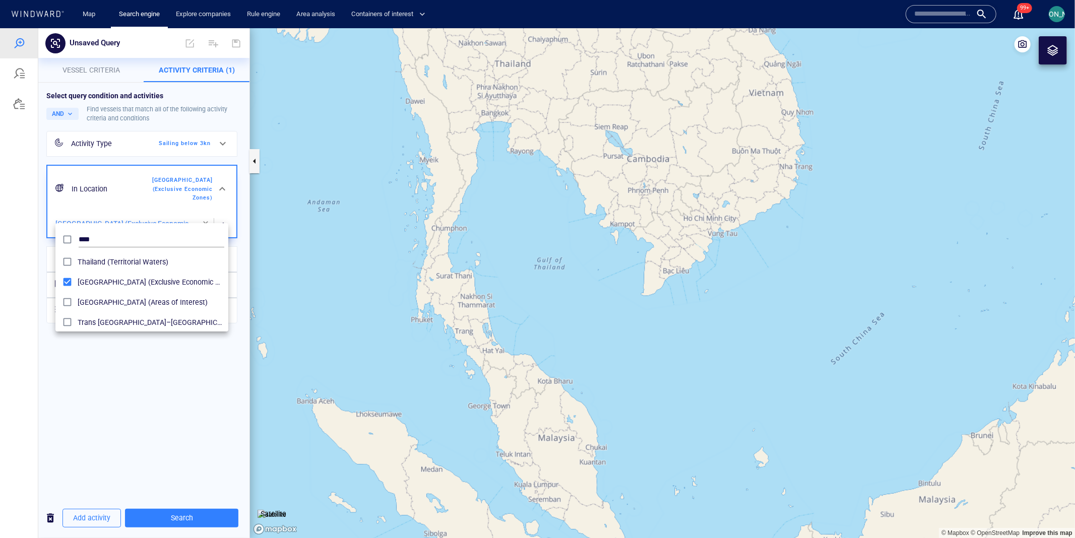
click at [37, 274] on div at bounding box center [537, 283] width 1075 height 510
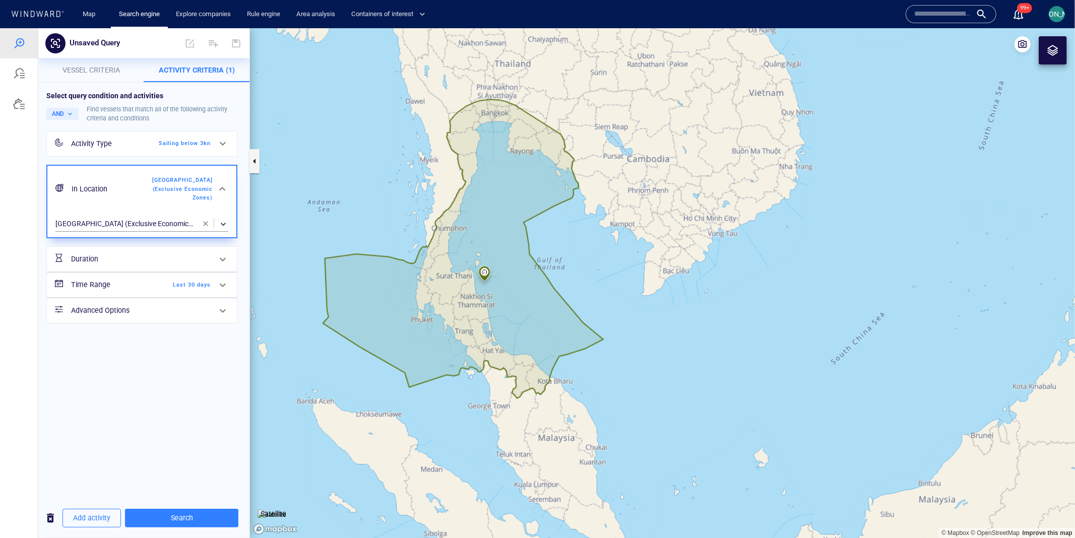
click at [197, 274] on div "Time Range Last 30 days" at bounding box center [141, 284] width 148 height 21
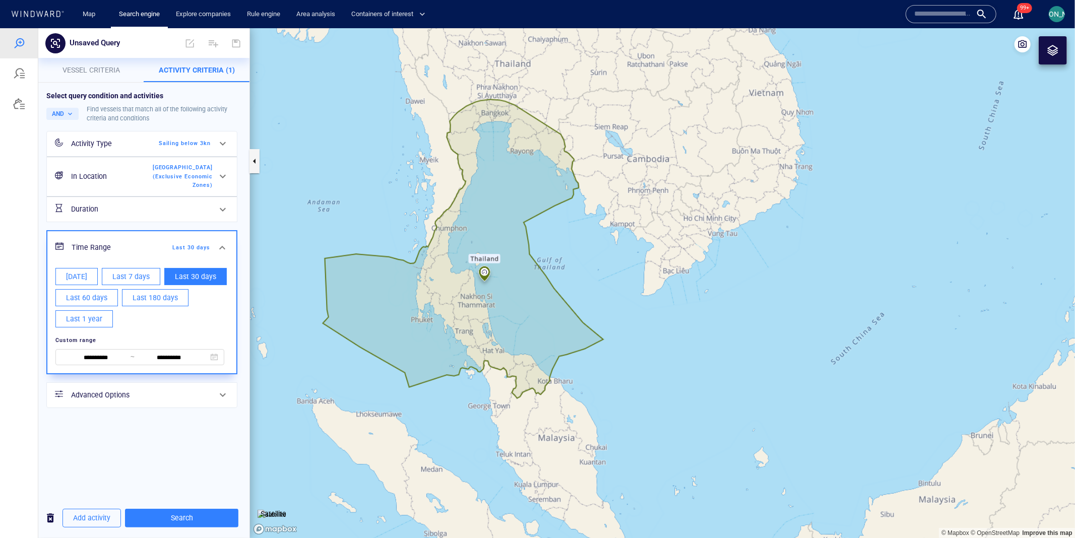
click at [78, 270] on span "[DATE]" at bounding box center [76, 276] width 21 height 13
type input "**********"
click at [28, 255] on div at bounding box center [19, 283] width 38 height 510
click at [150, 520] on span "Search" at bounding box center [181, 518] width 97 height 13
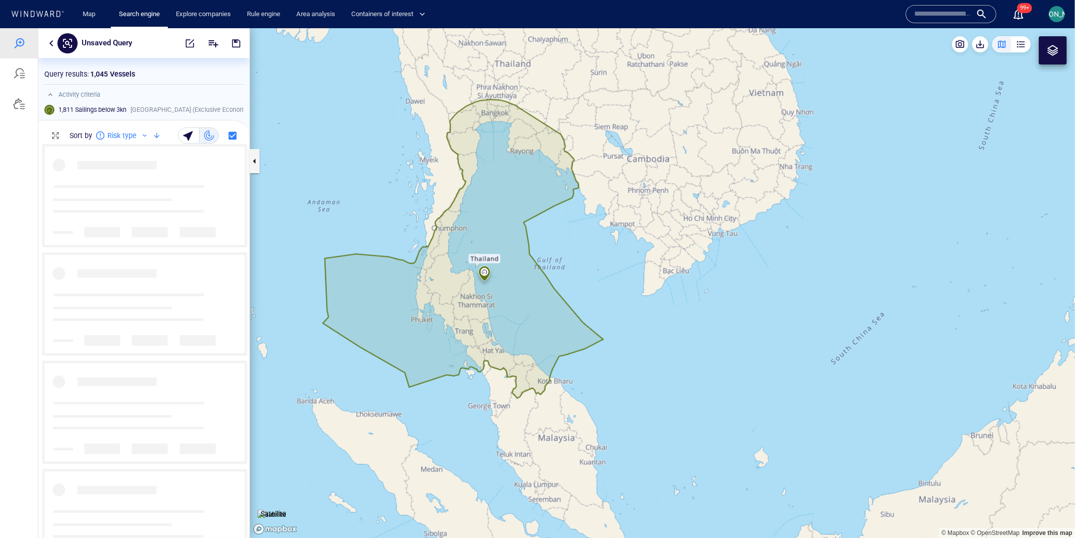
scroll to position [395, 211]
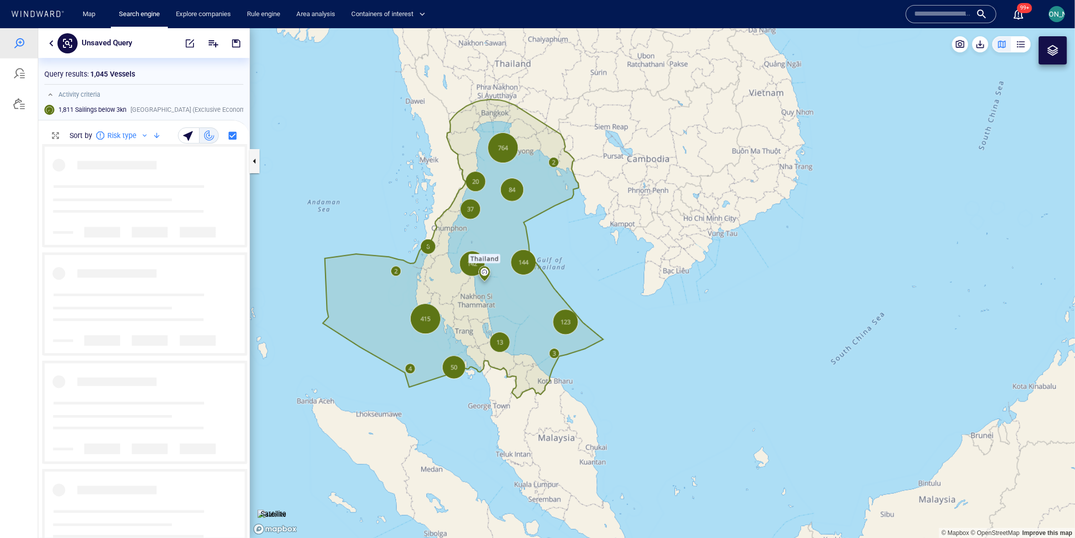
click at [48, 45] on button "button" at bounding box center [51, 43] width 12 height 12
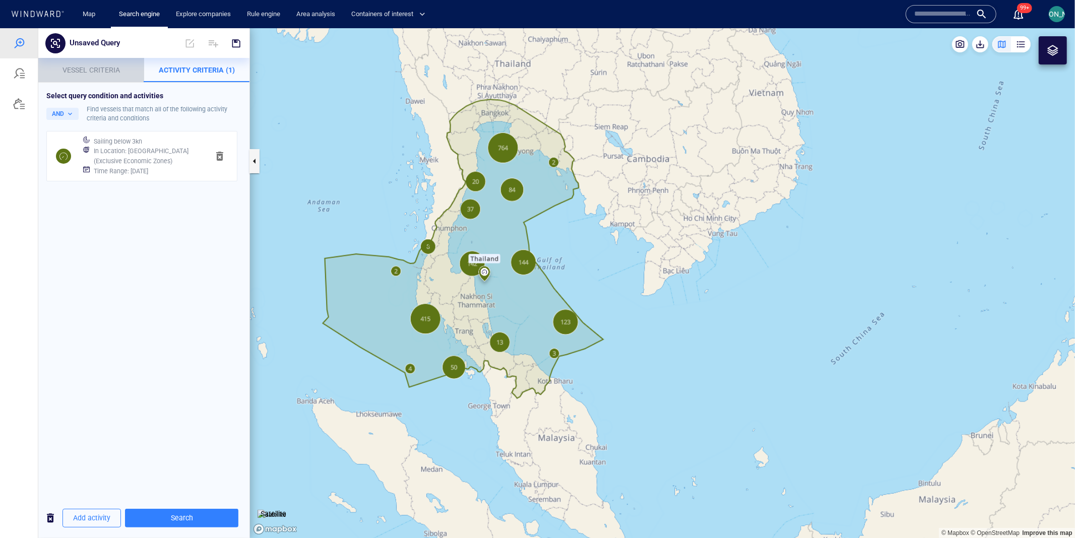
click at [85, 71] on span "Vessel criteria" at bounding box center [91, 70] width 57 height 8
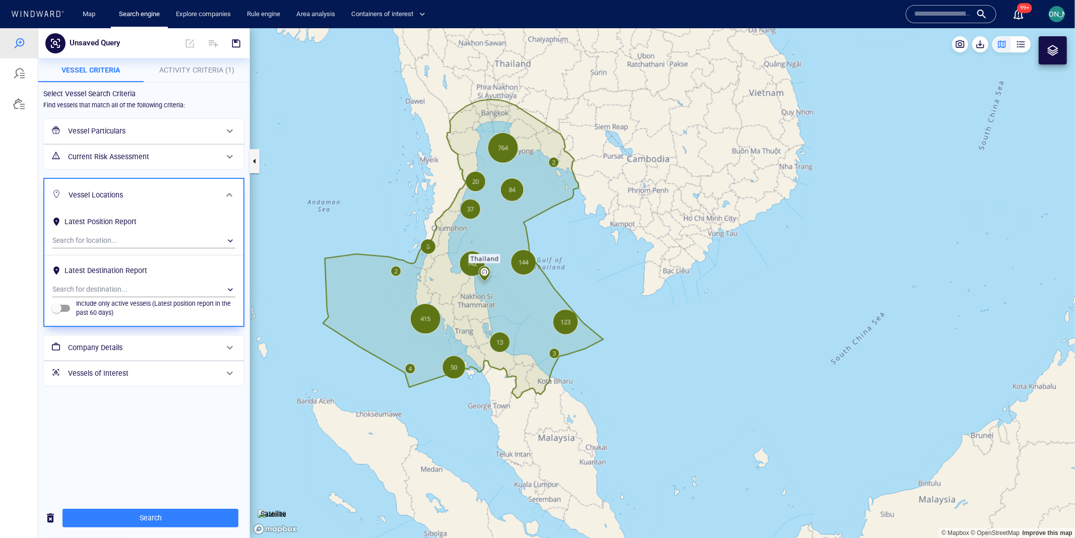
click at [123, 135] on h6 "Vessel Particulars" at bounding box center [143, 131] width 150 height 13
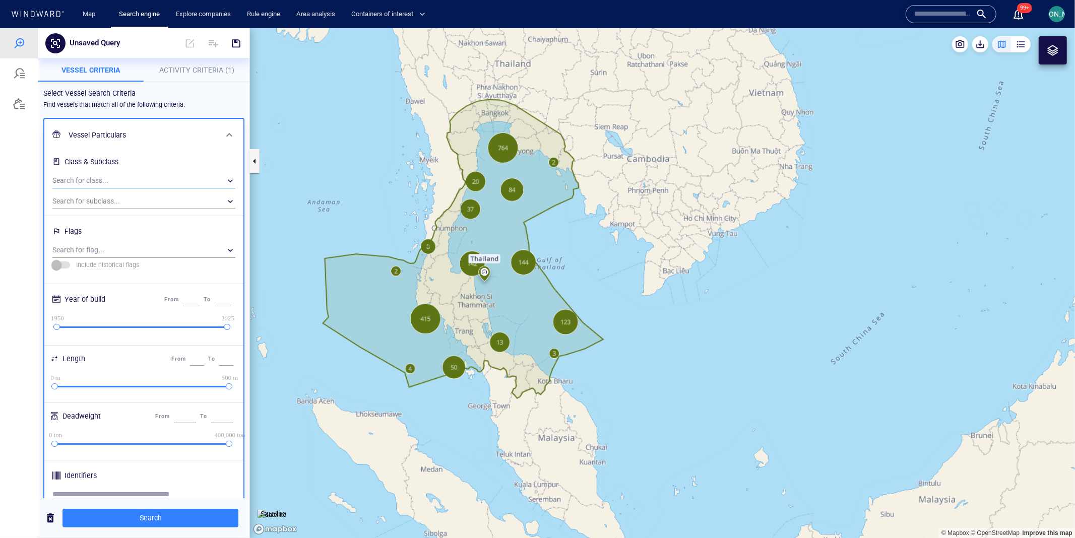
click at [118, 182] on div "​" at bounding box center [143, 180] width 183 height 15
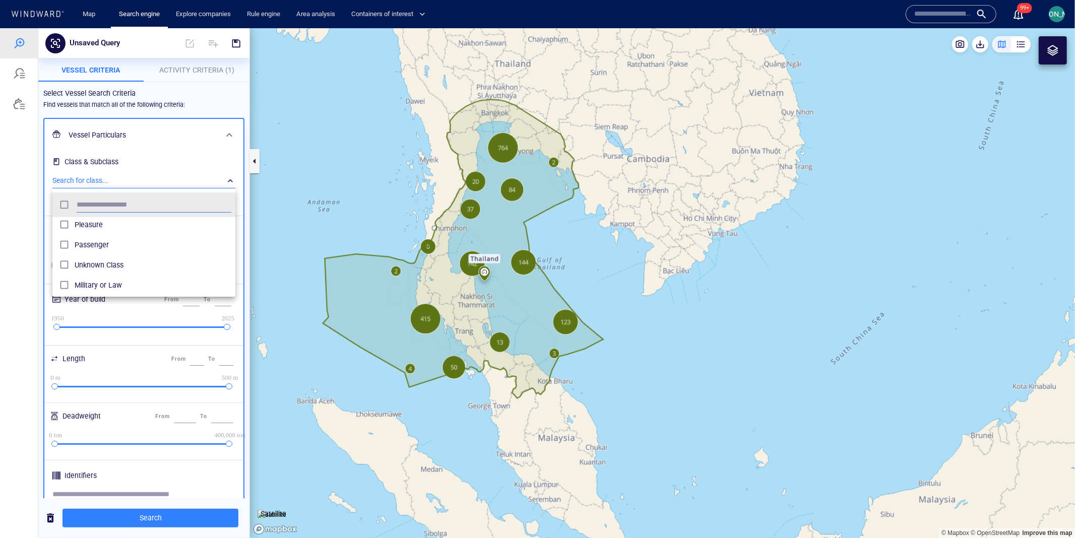
scroll to position [126, 0]
click at [45, 285] on div at bounding box center [537, 283] width 1075 height 510
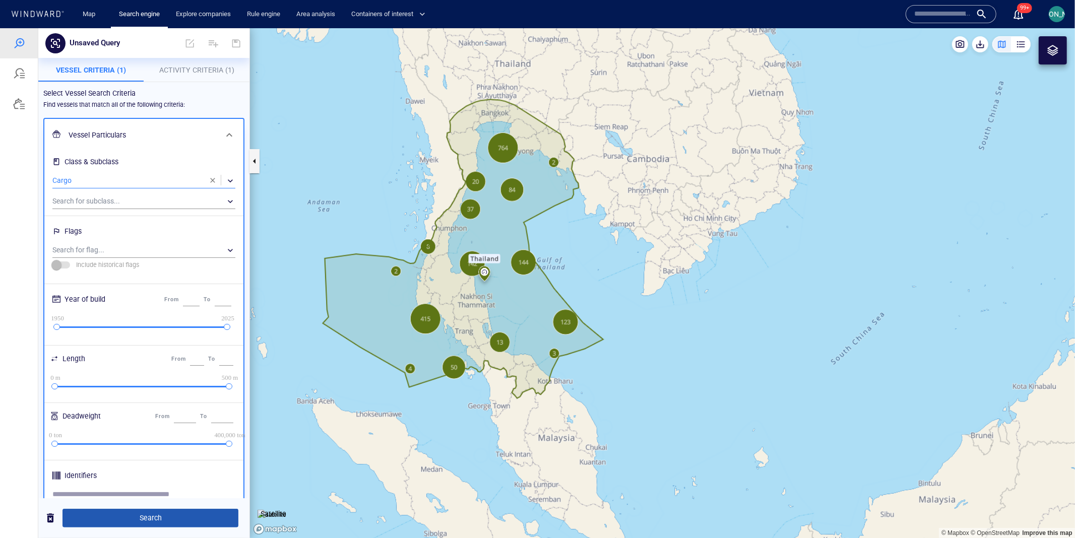
click at [137, 522] on span "Search" at bounding box center [151, 518] width 160 height 13
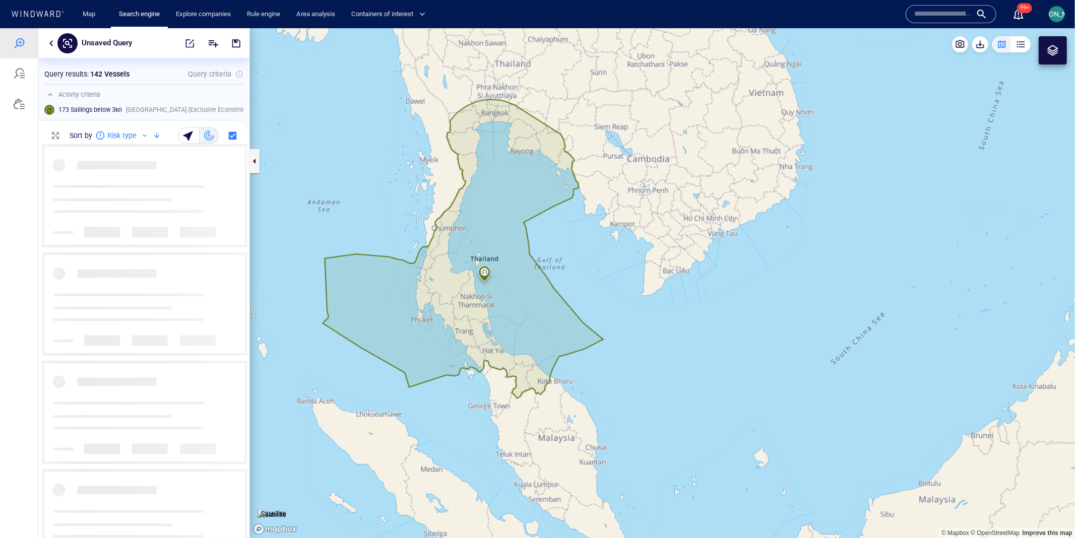
scroll to position [395, 211]
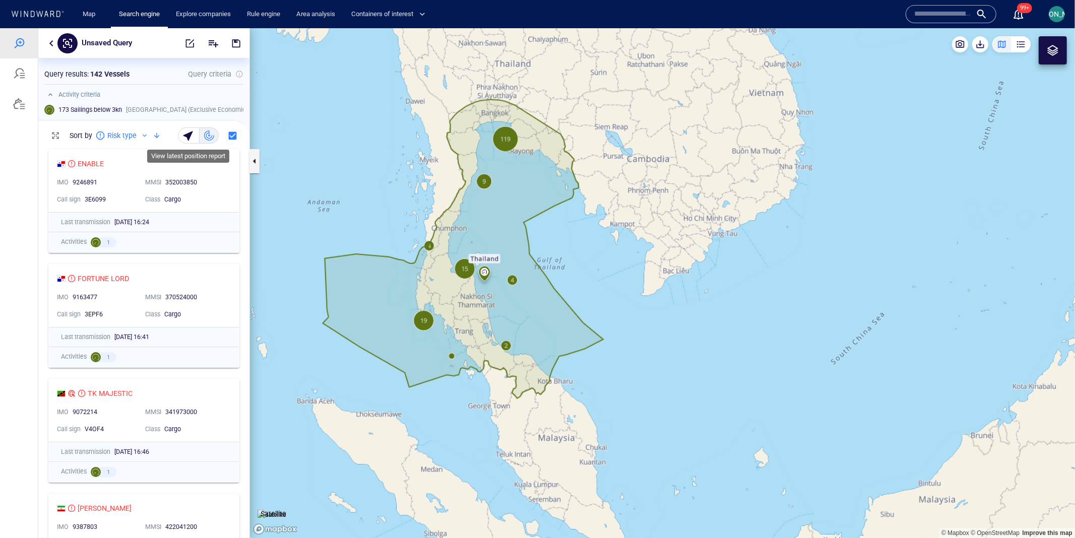
click at [192, 135] on div "button" at bounding box center [189, 135] width 14 height 14
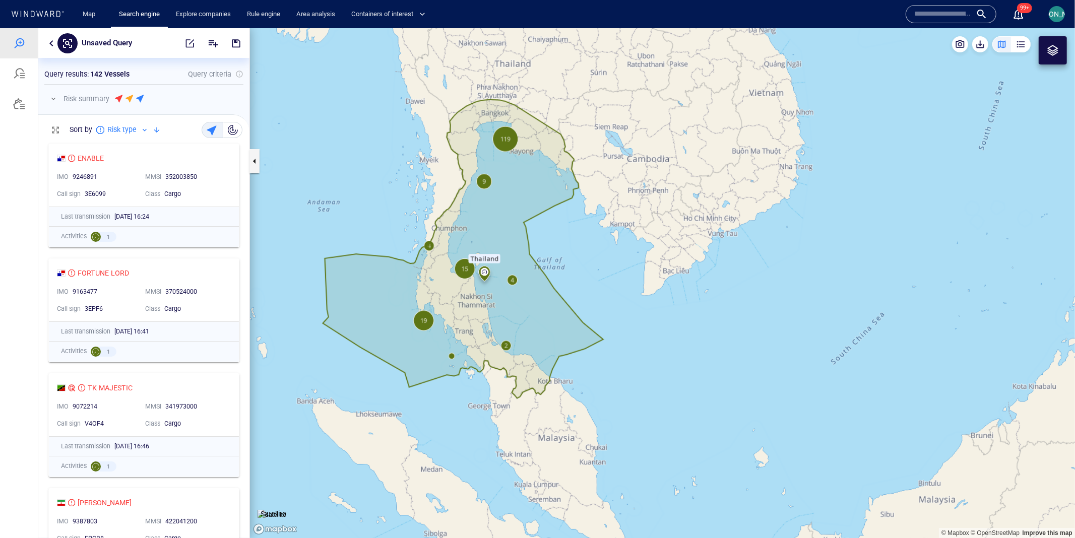
scroll to position [400, 211]
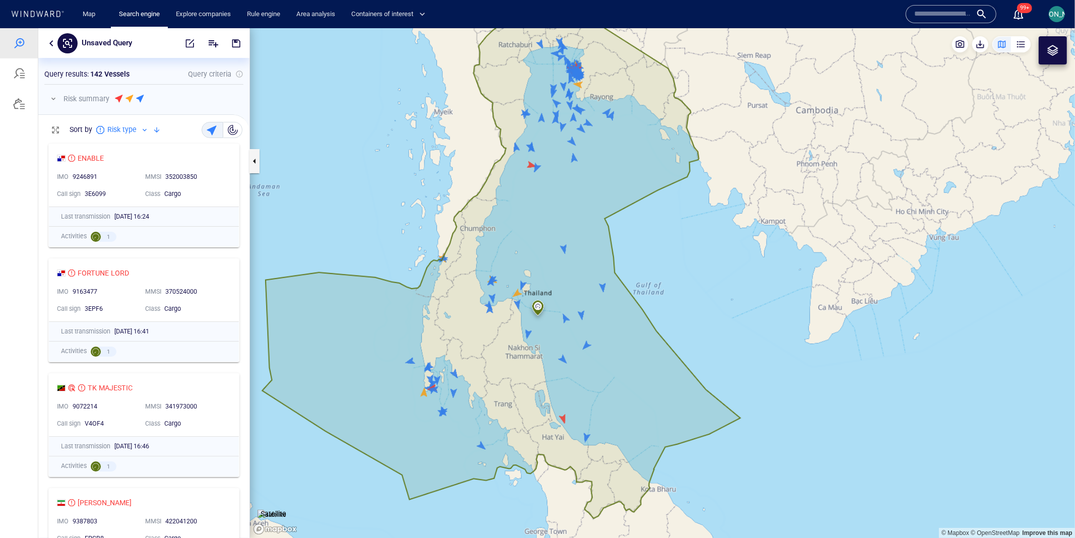
drag, startPoint x: 629, startPoint y: 232, endPoint x: 477, endPoint y: 193, distance: 156.6
click at [477, 193] on canvas "Map" at bounding box center [662, 283] width 825 height 511
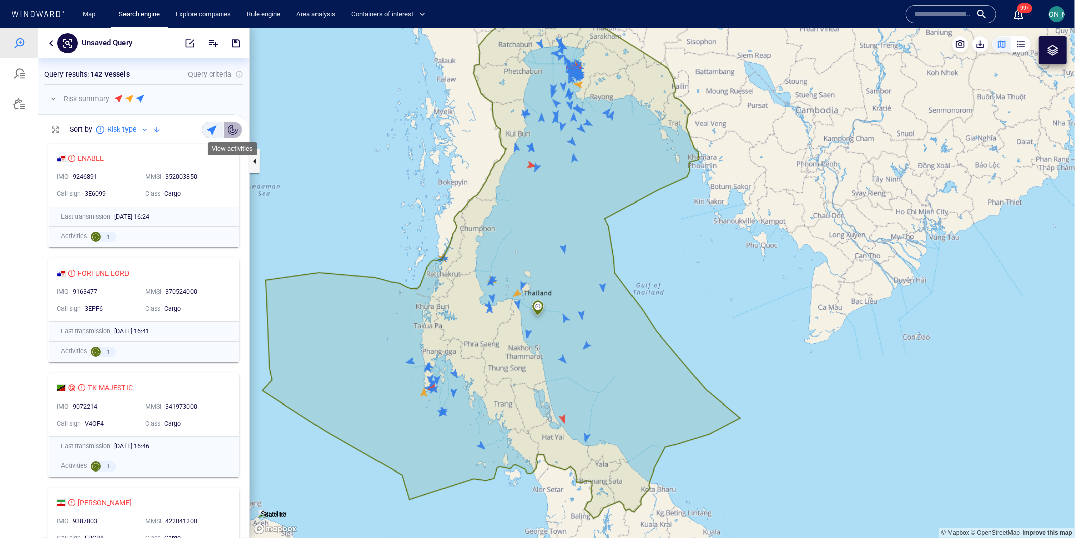
click at [230, 129] on div "button" at bounding box center [233, 130] width 10 height 10
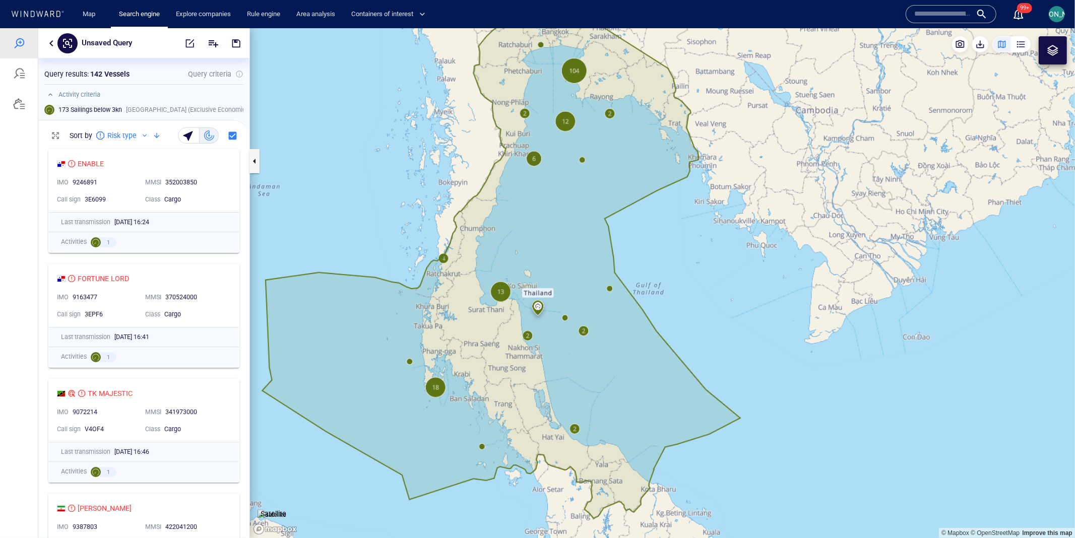
click at [609, 287] on canvas "Map" at bounding box center [662, 283] width 825 height 511
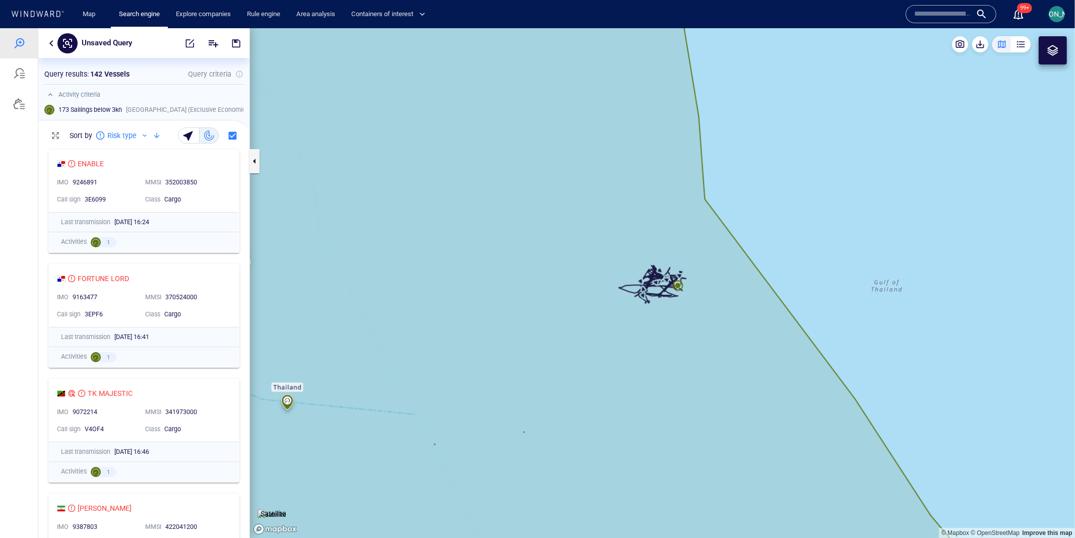
click at [609, 287] on canvas "Map" at bounding box center [662, 283] width 825 height 511
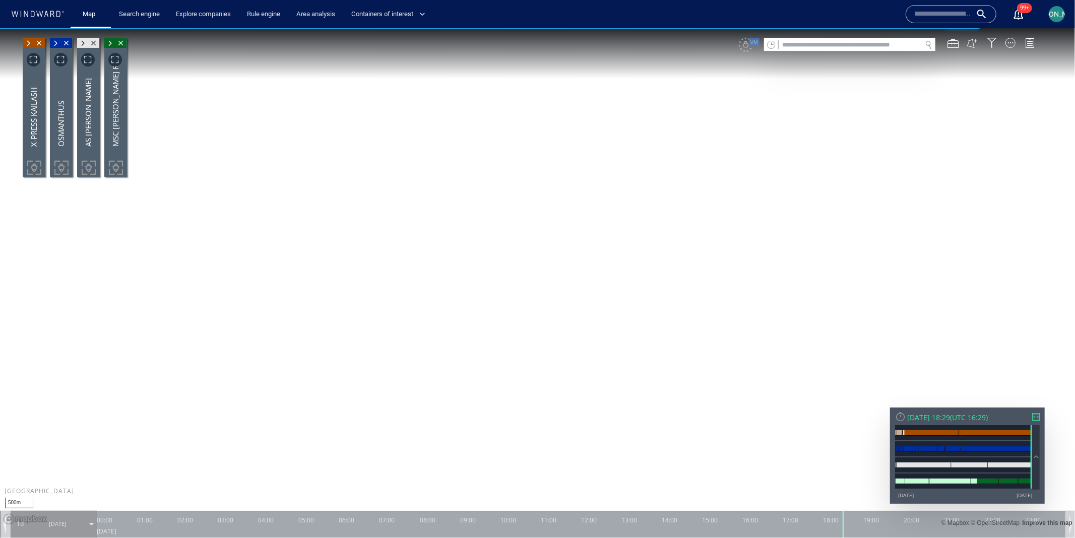
drag, startPoint x: 678, startPoint y: 181, endPoint x: 613, endPoint y: 224, distance: 77.6
click at [612, 224] on canvas "Map" at bounding box center [537, 278] width 1075 height 501
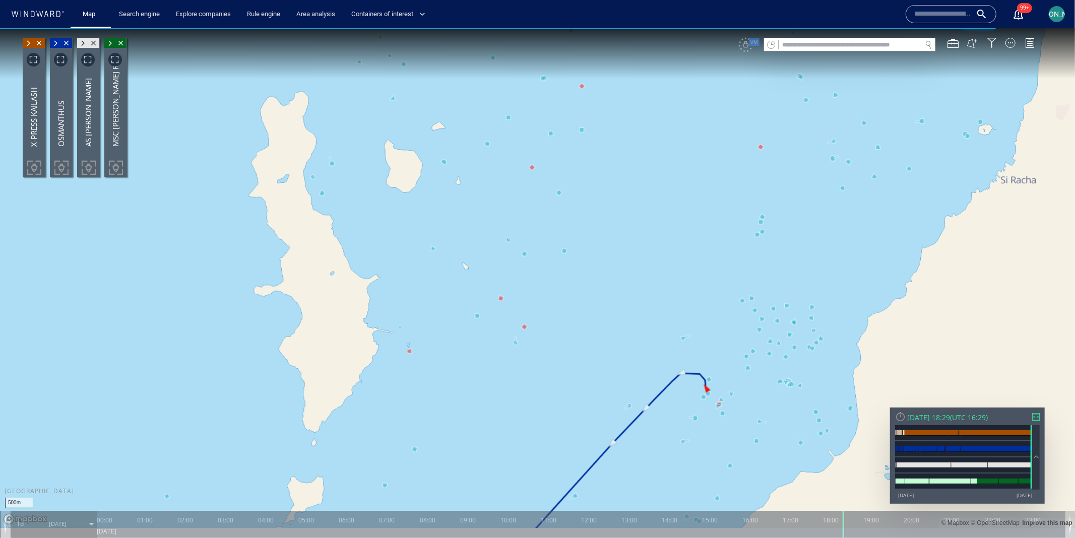
drag, startPoint x: 655, startPoint y: 277, endPoint x: 532, endPoint y: 178, distance: 157.0
click at [531, 178] on canvas "Map" at bounding box center [537, 278] width 1075 height 501
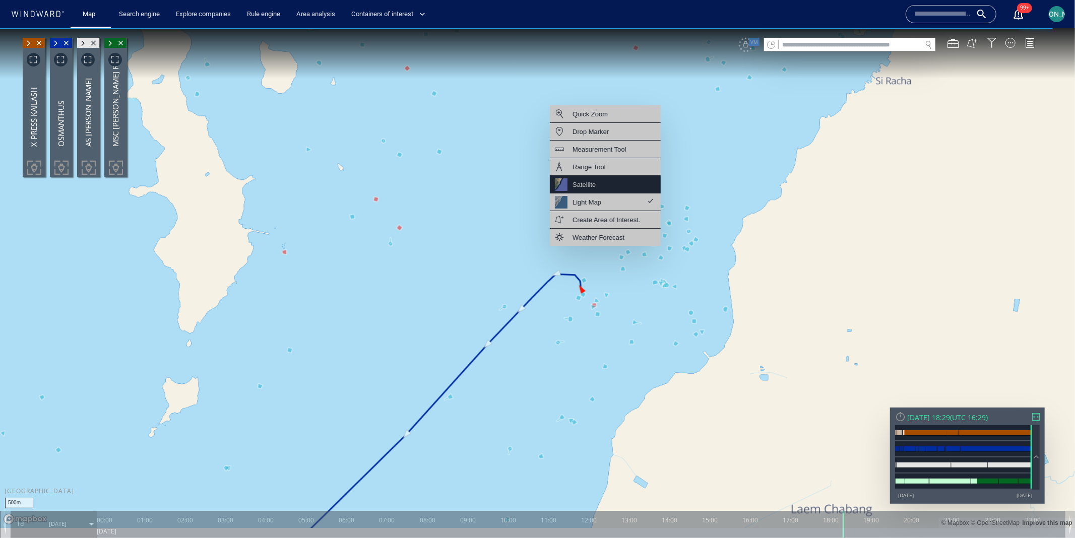
click at [603, 179] on div "Satellite" at bounding box center [605, 184] width 111 height 18
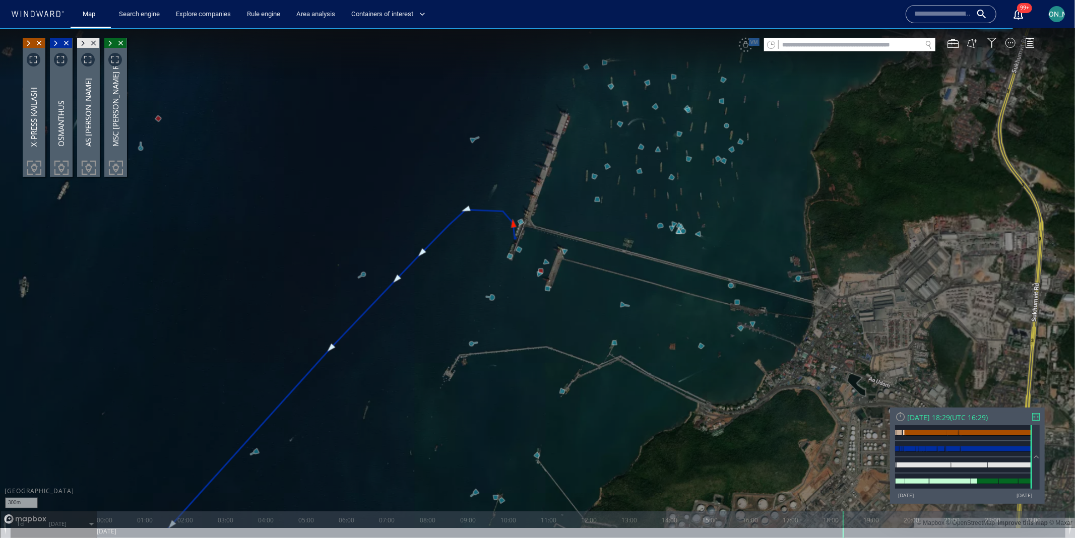
drag, startPoint x: 502, startPoint y: 85, endPoint x: 432, endPoint y: 198, distance: 132.9
click at [431, 198] on canvas "Map" at bounding box center [537, 278] width 1075 height 501
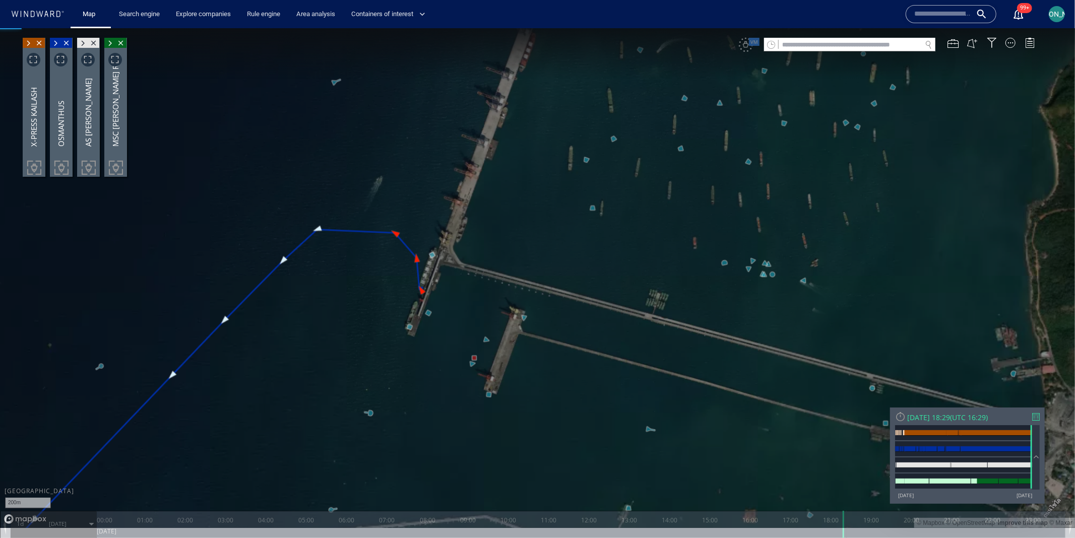
drag, startPoint x: 487, startPoint y: 301, endPoint x: 527, endPoint y: 101, distance: 203.6
click at [527, 101] on canvas "Map" at bounding box center [537, 278] width 1075 height 501
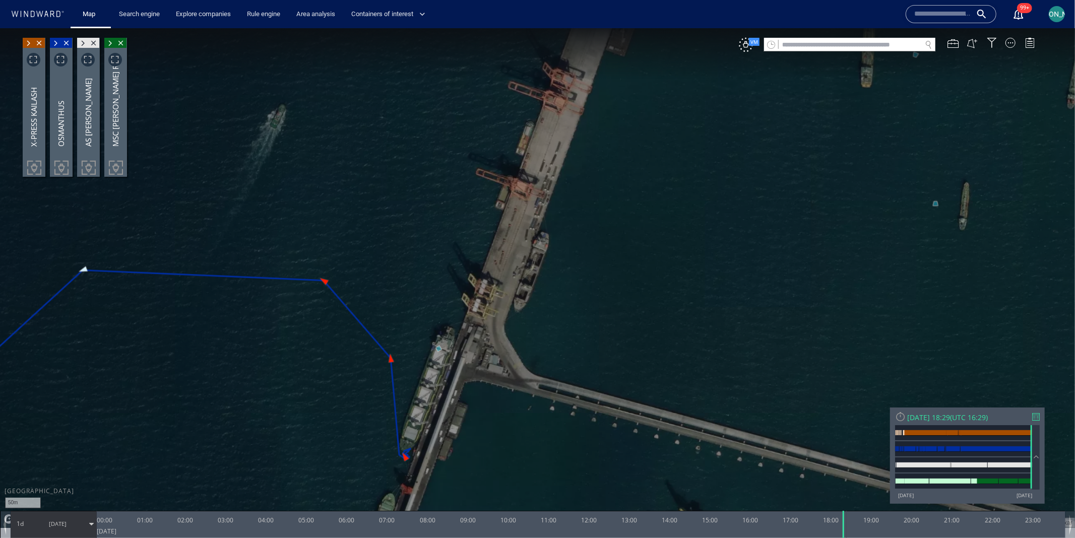
drag, startPoint x: 520, startPoint y: 128, endPoint x: 580, endPoint y: 96, distance: 67.9
click at [580, 96] on canvas "Map" at bounding box center [537, 278] width 1075 height 501
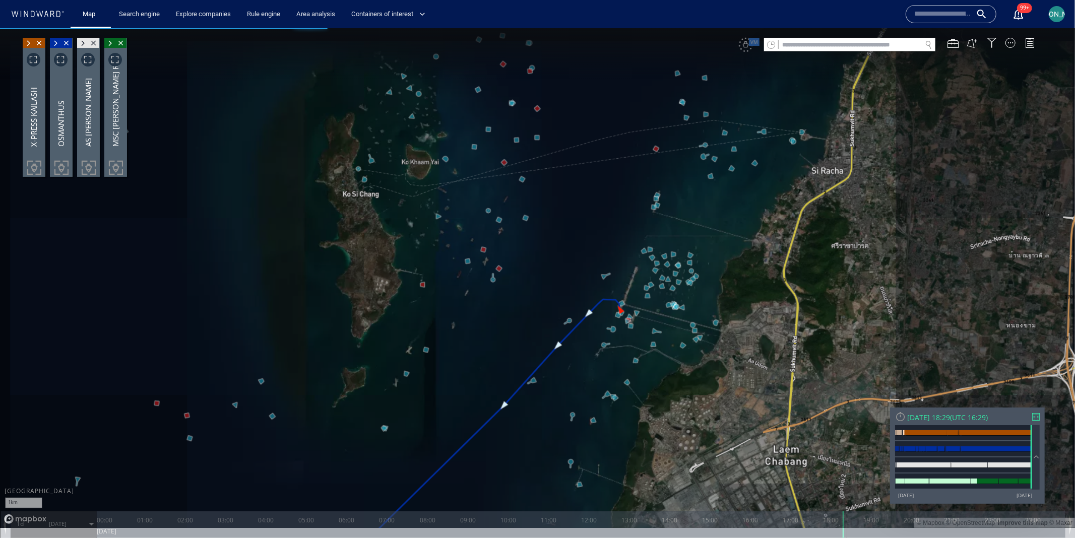
drag, startPoint x: 526, startPoint y: 173, endPoint x: 559, endPoint y: 268, distance: 100.9
click at [559, 268] on canvas "Map" at bounding box center [537, 278] width 1075 height 501
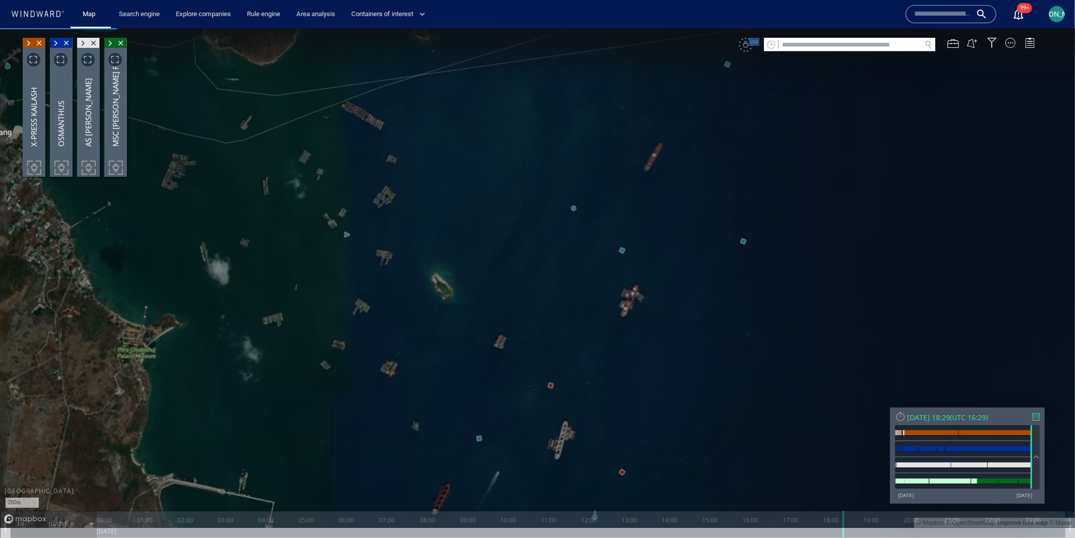
drag, startPoint x: 534, startPoint y: 304, endPoint x: 534, endPoint y: 105, distance: 199.1
click at [534, 105] on canvas "Map" at bounding box center [537, 278] width 1075 height 501
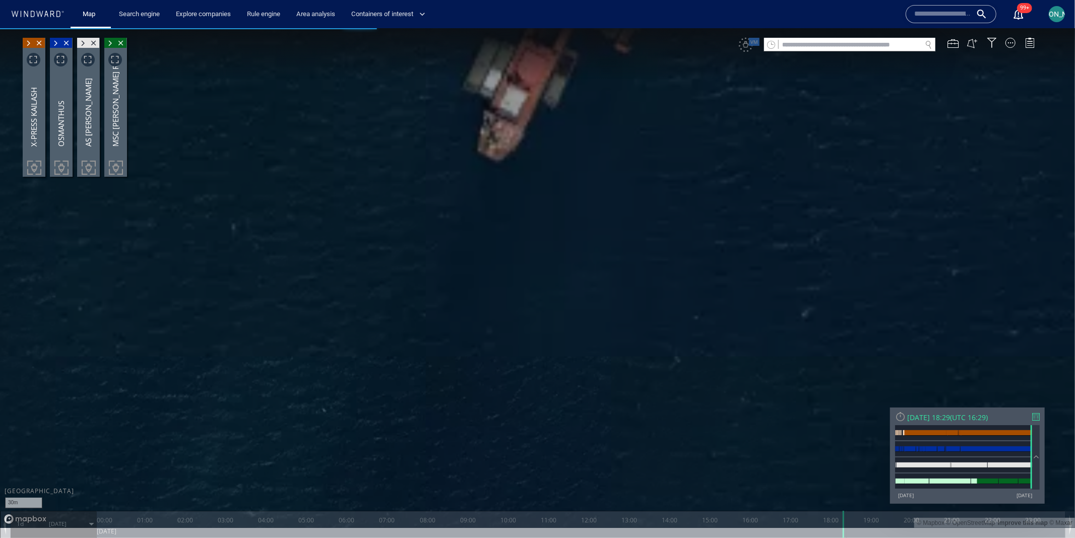
drag, startPoint x: 632, startPoint y: 87, endPoint x: 623, endPoint y: 320, distance: 233.1
click at [623, 321] on canvas "Map" at bounding box center [537, 278] width 1075 height 501
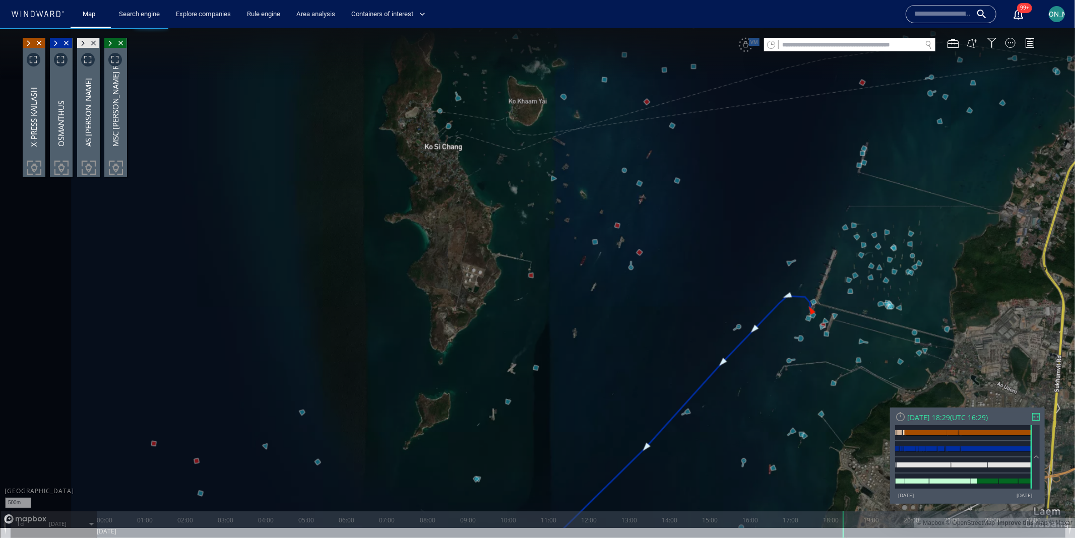
drag, startPoint x: 566, startPoint y: 295, endPoint x: 643, endPoint y: 209, distance: 115.3
click at [643, 209] on canvas "Map" at bounding box center [537, 278] width 1075 height 501
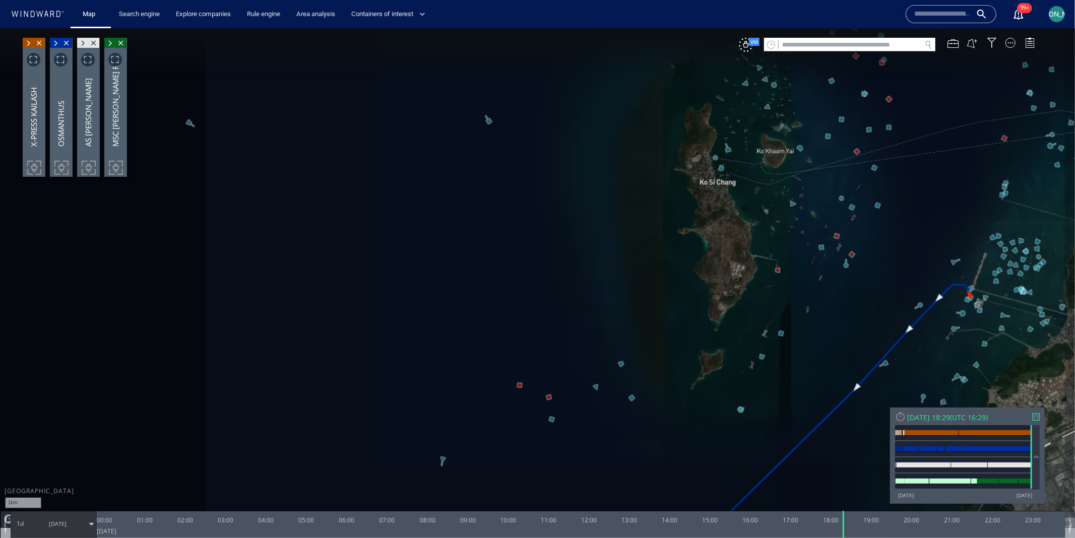
drag, startPoint x: 760, startPoint y: 227, endPoint x: 555, endPoint y: 285, distance: 212.1
click at [553, 286] on canvas "Map" at bounding box center [537, 278] width 1075 height 501
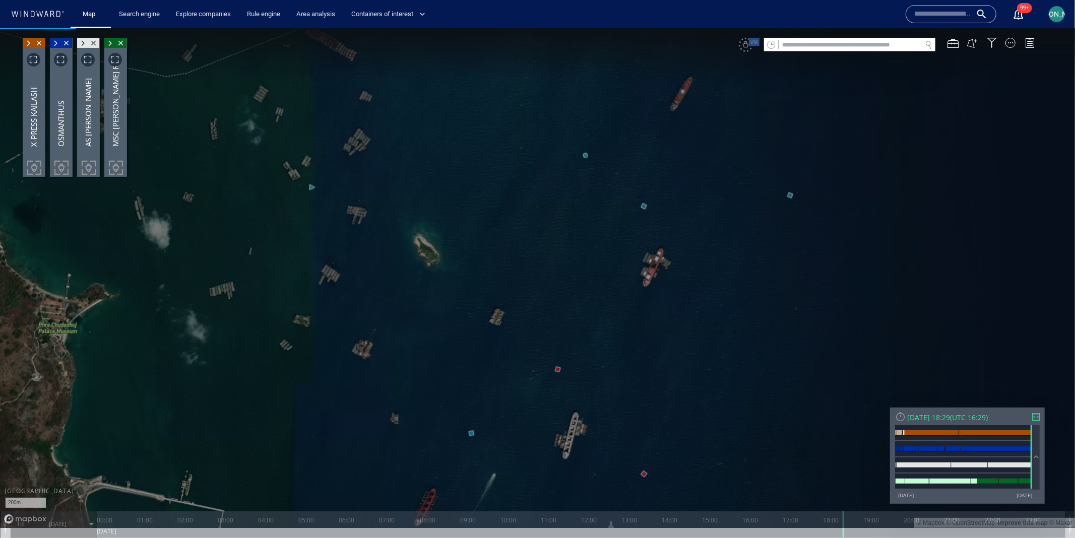
drag, startPoint x: 626, startPoint y: 383, endPoint x: 626, endPoint y: 89, distance: 293.4
click at [626, 89] on canvas "Map" at bounding box center [537, 278] width 1075 height 501
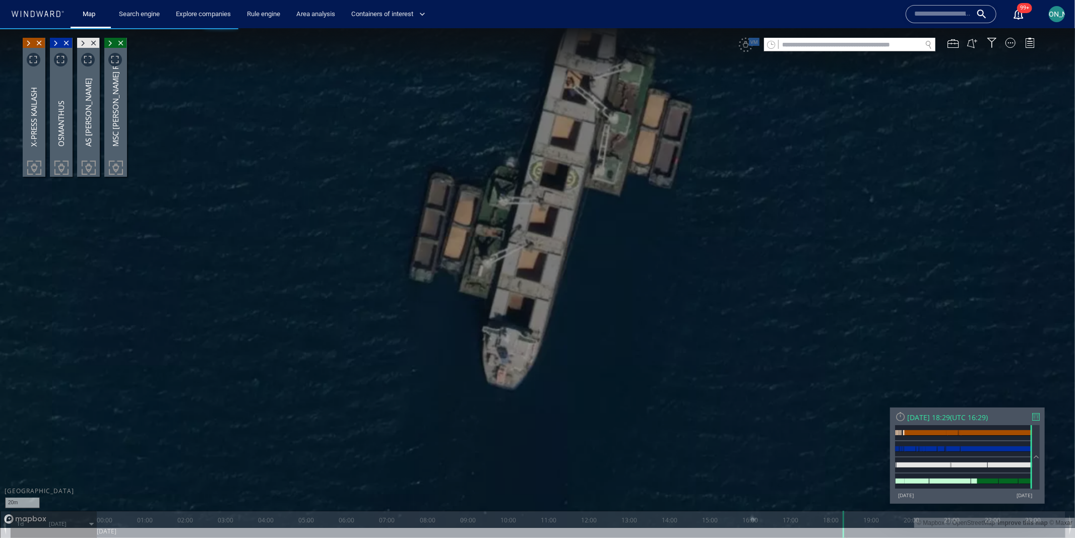
drag, startPoint x: 563, startPoint y: 134, endPoint x: 477, endPoint y: 132, distance: 86.2
click at [476, 132] on canvas "Map" at bounding box center [537, 278] width 1075 height 501
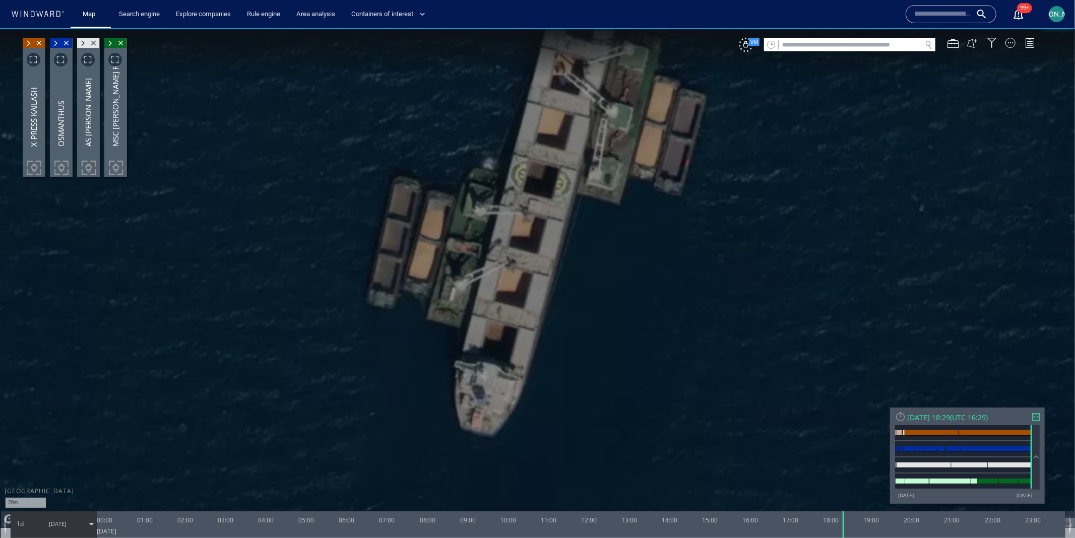
drag, startPoint x: 477, startPoint y: 132, endPoint x: 439, endPoint y: 185, distance: 66.2
click at [438, 185] on canvas "Map" at bounding box center [537, 278] width 1075 height 501
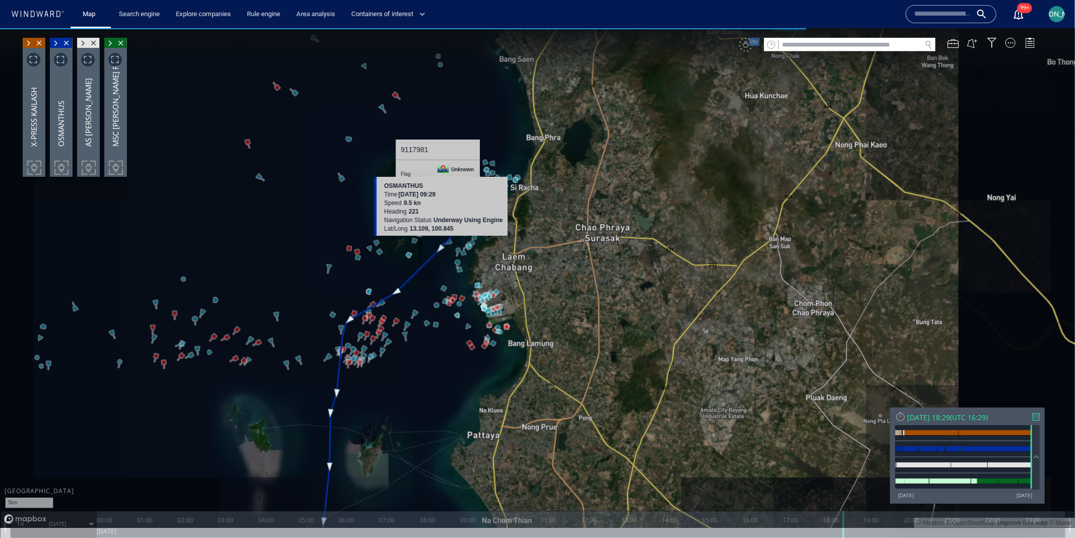
drag, startPoint x: 436, startPoint y: 214, endPoint x: 432, endPoint y: 240, distance: 25.9
click at [432, 239] on div "5km © Mapbox © OpenStreetMap Improve this map © Maxar 9117981 Flag Unknown Clas…" at bounding box center [537, 278] width 1075 height 500
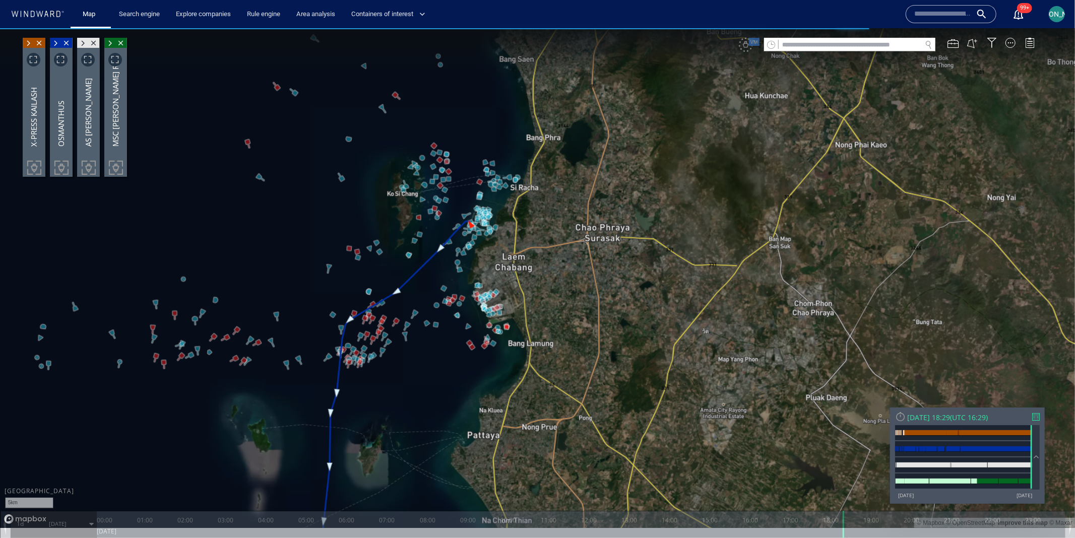
click at [435, 274] on canvas "Map" at bounding box center [537, 278] width 1075 height 501
